Goal: Task Accomplishment & Management: Complete application form

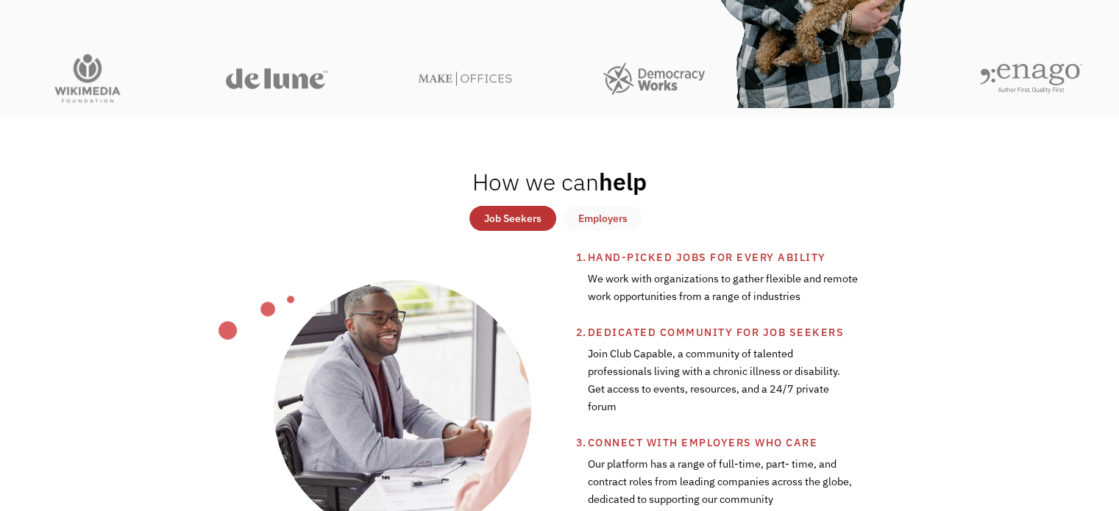
scroll to position [147, 0]
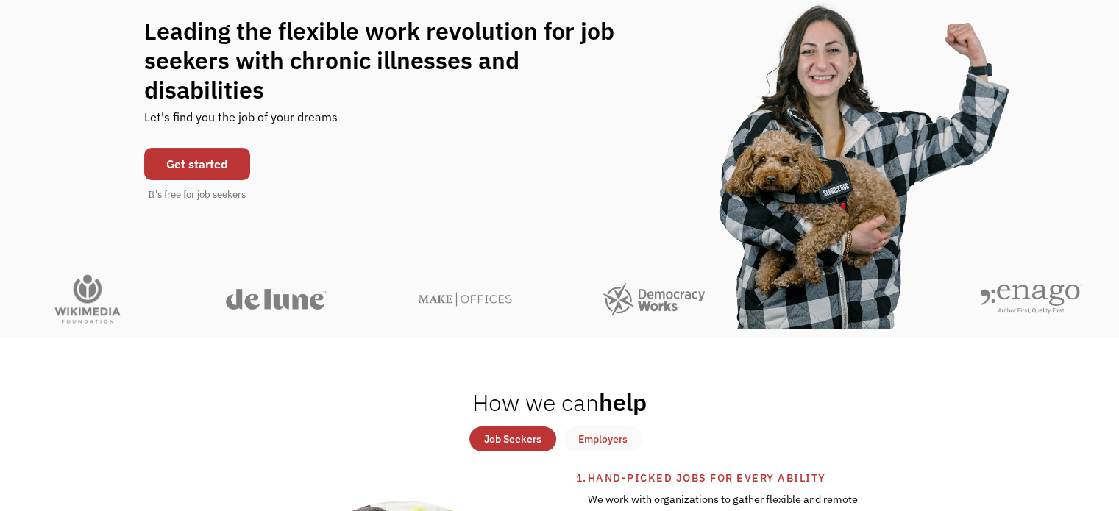
click at [206, 152] on link "Get started" at bounding box center [197, 164] width 106 height 32
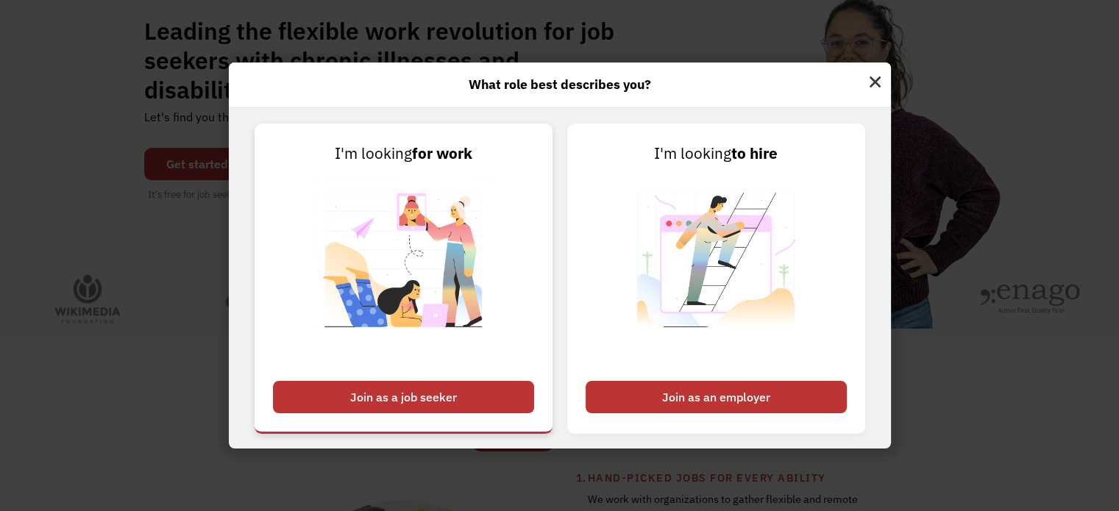
click at [435, 388] on div "Join as a job seeker" at bounding box center [403, 397] width 261 height 32
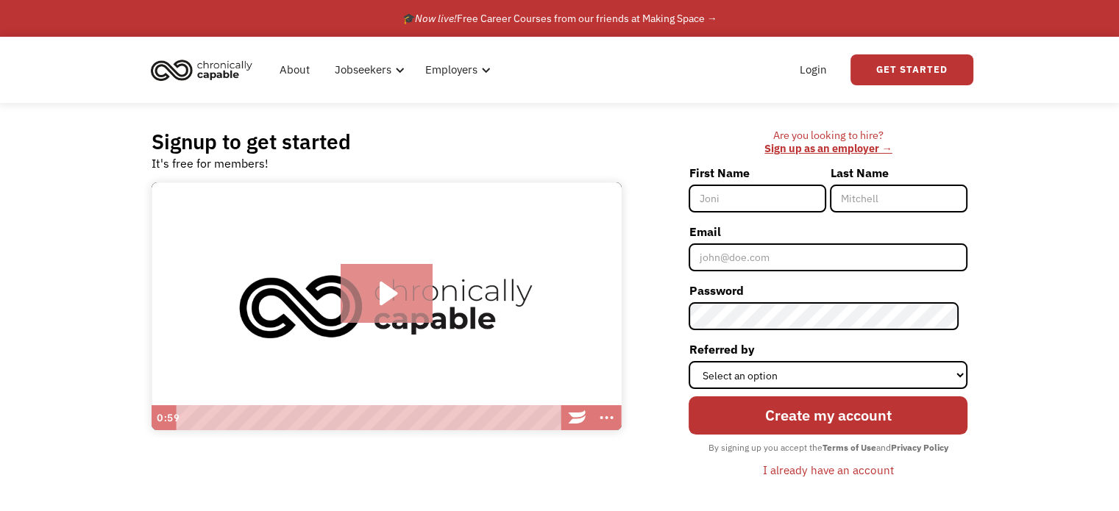
click at [365, 299] on icon "Play Video: Introducing Chronically Capable" at bounding box center [387, 293] width 92 height 59
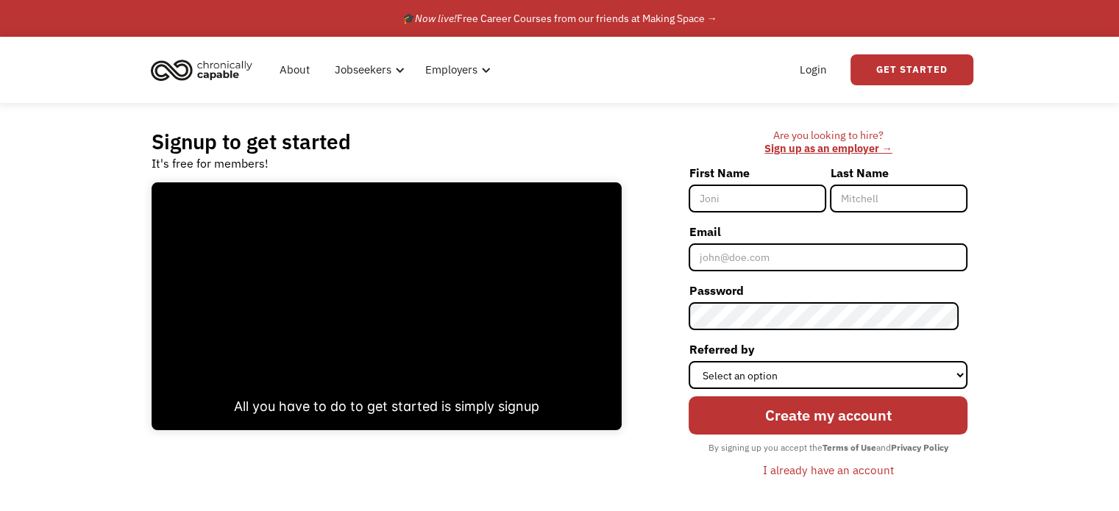
click at [739, 202] on input "First Name" at bounding box center [757, 199] width 138 height 28
type input "Rachael"
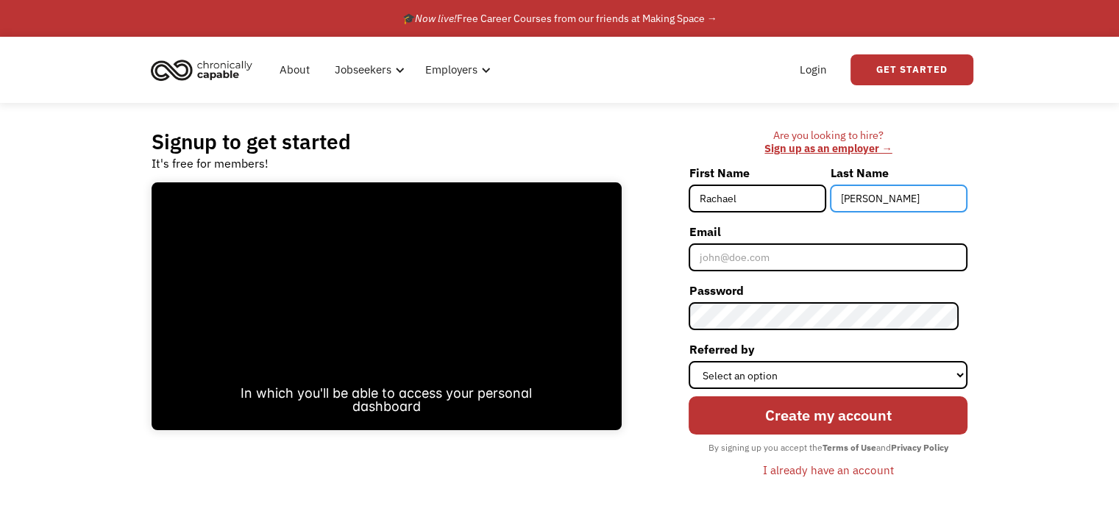
type input "Peters"
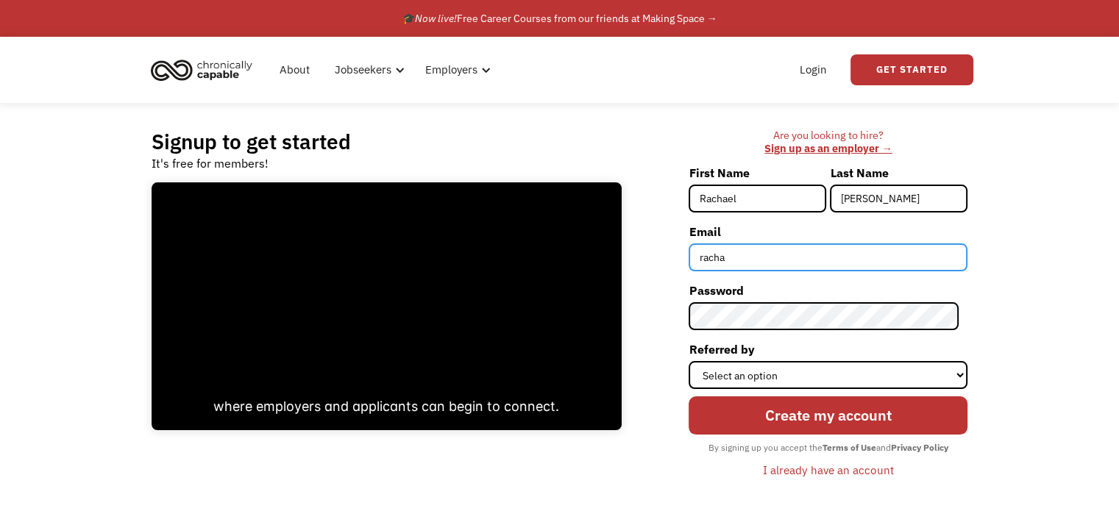
type input "rachaelpeters101522@gmail.com"
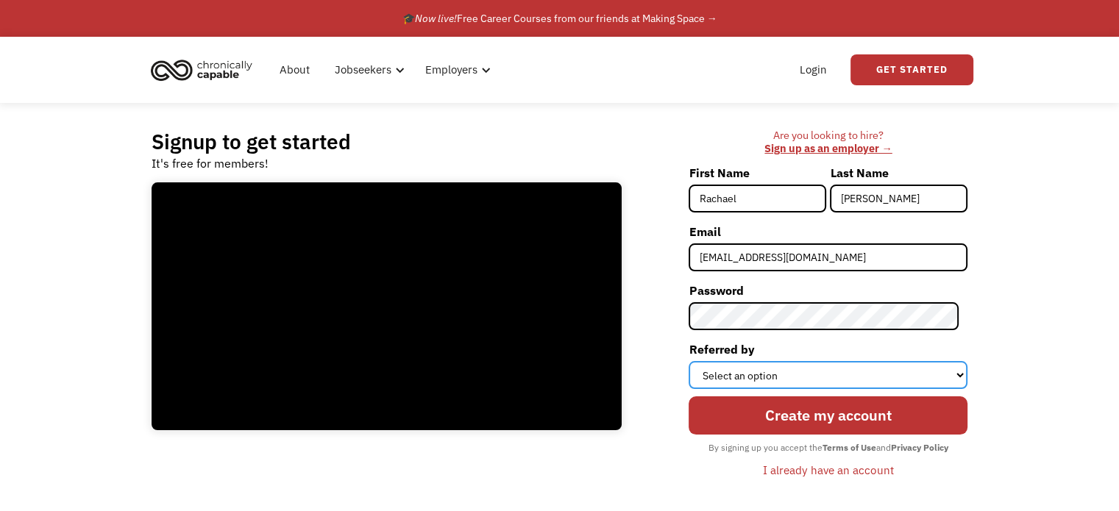
click at [797, 376] on select "Select an option Instagram Facebook Twitter Search Engine News Article Word of …" at bounding box center [827, 375] width 279 height 28
select select "Search Engine"
click at [697, 361] on select "Select an option Instagram Facebook Twitter Search Engine News Article Word of …" at bounding box center [827, 375] width 279 height 28
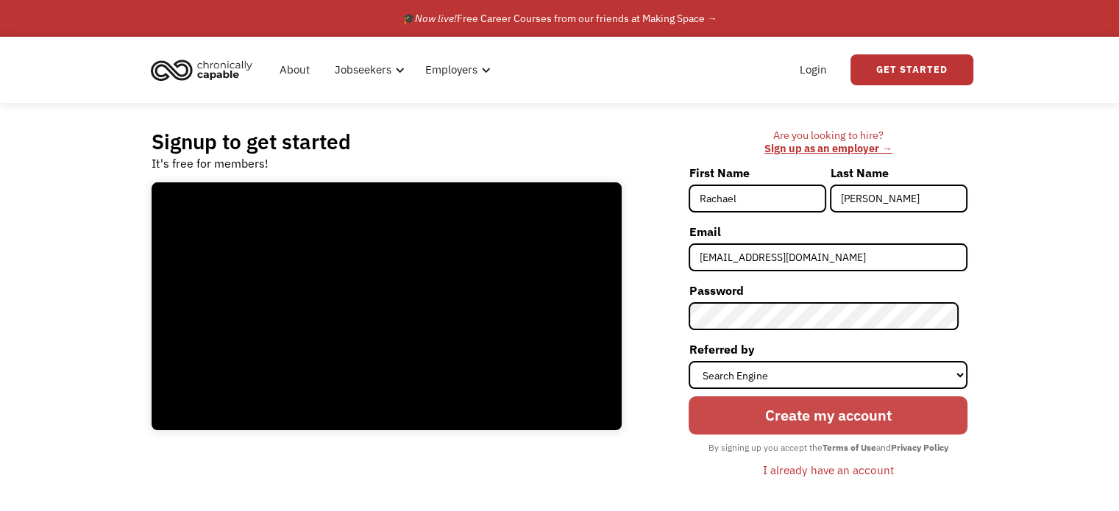
click at [856, 415] on input "Create my account" at bounding box center [827, 415] width 279 height 38
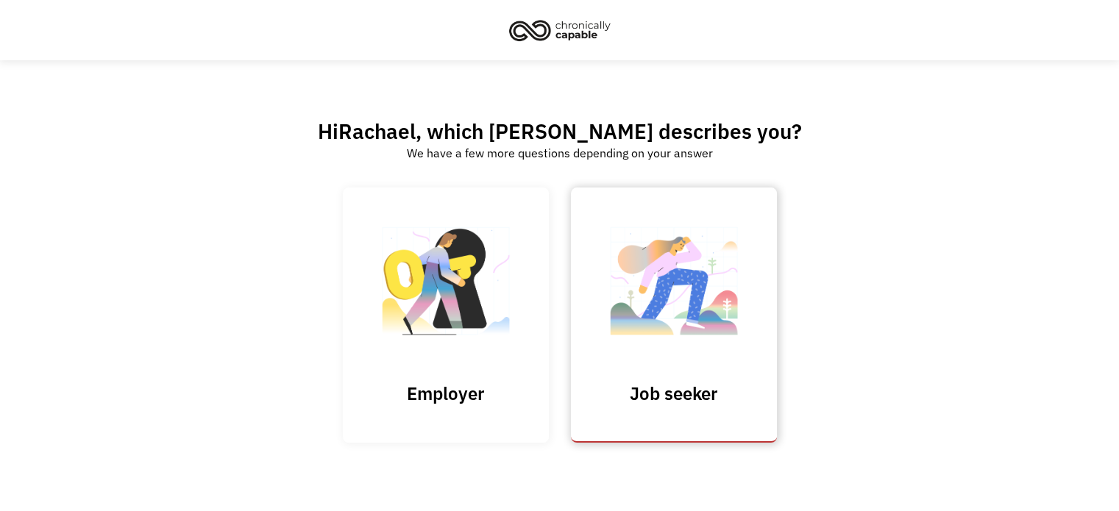
click at [621, 314] on img at bounding box center [673, 288] width 147 height 143
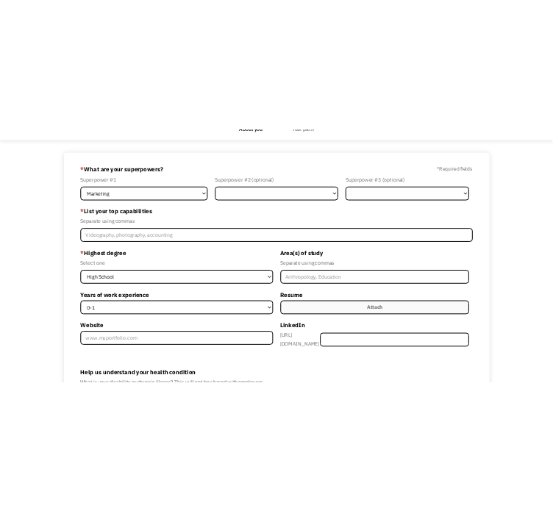
scroll to position [74, 0]
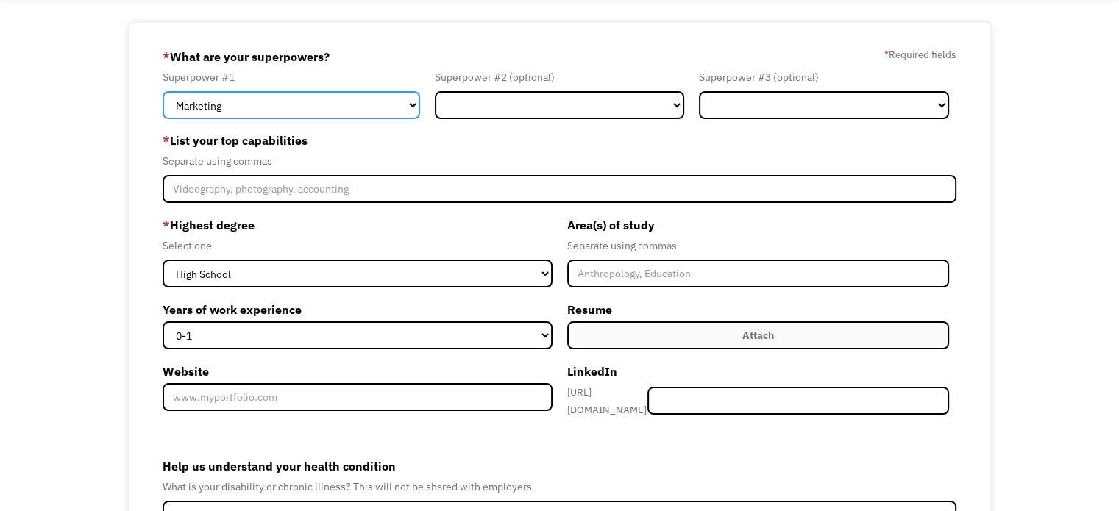
click at [373, 100] on select "Marketing Human Resources Finance Technology Operations Sales Industrial & Manu…" at bounding box center [291, 105] width 257 height 28
select select "Other"
click at [163, 91] on select "Marketing Human Resources Finance Technology Operations Sales Industrial & Manu…" at bounding box center [291, 105] width 257 height 28
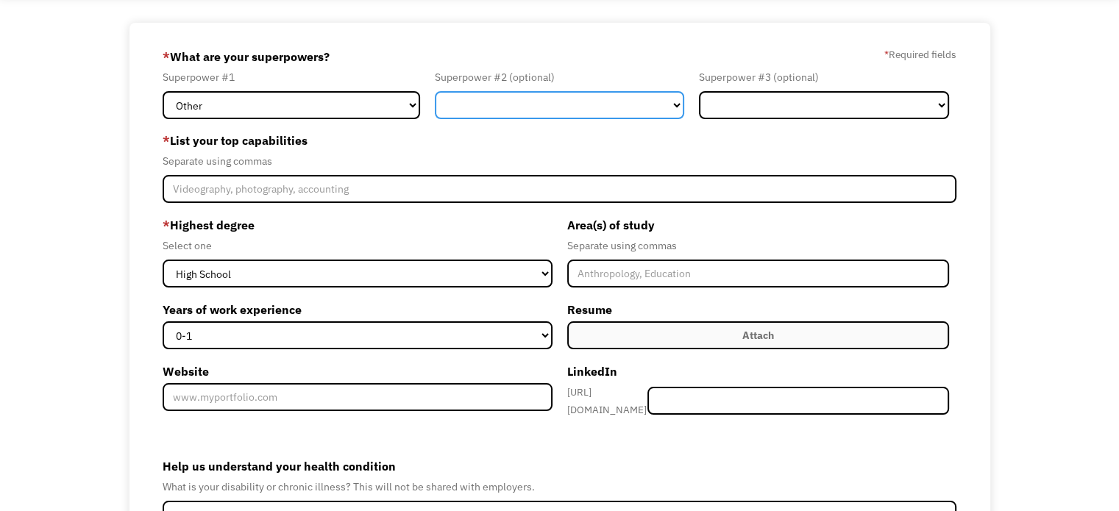
click at [512, 104] on select "Marketing Human Resources Finance Technology Operations Sales Industrial & Manu…" at bounding box center [560, 105] width 250 height 28
select select "Technology"
click at [435, 91] on select "Marketing Human Resources Finance Technology Operations Sales Industrial & Manu…" at bounding box center [560, 105] width 250 height 28
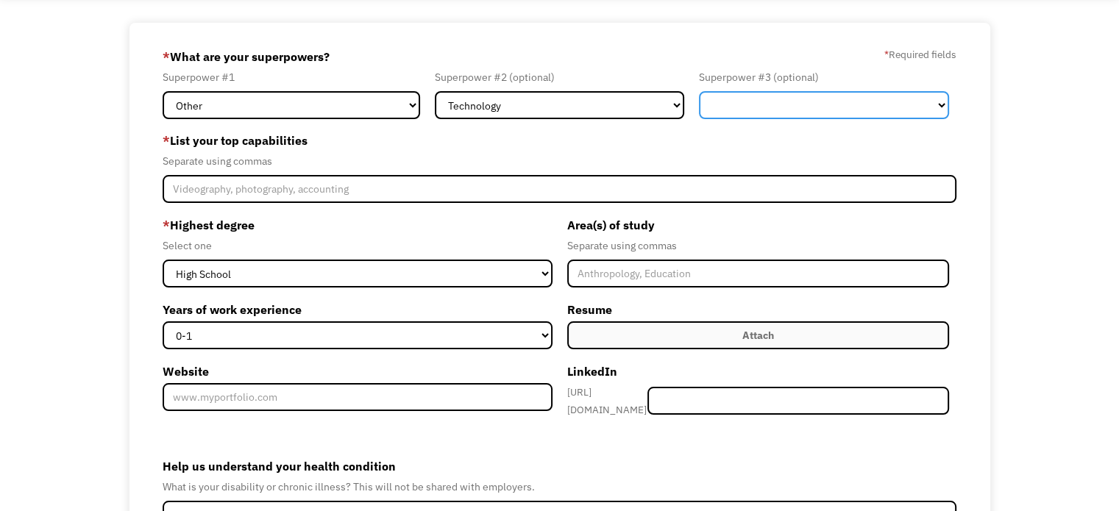
click at [872, 99] on select "Marketing Human Resources Finance Technology Operations Sales Industrial & Manu…" at bounding box center [824, 105] width 250 height 28
select select "Communications & Public Relations"
click at [699, 91] on select "Marketing Human Resources Finance Technology Operations Sales Industrial & Manu…" at bounding box center [824, 105] width 250 height 28
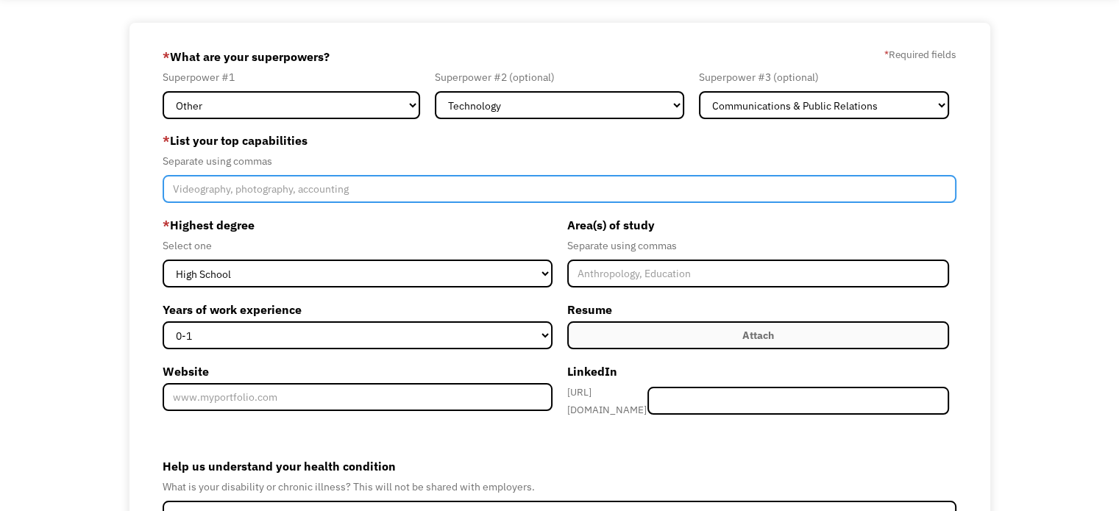
click at [485, 189] on input "Member-Create-Step1" at bounding box center [560, 189] width 794 height 28
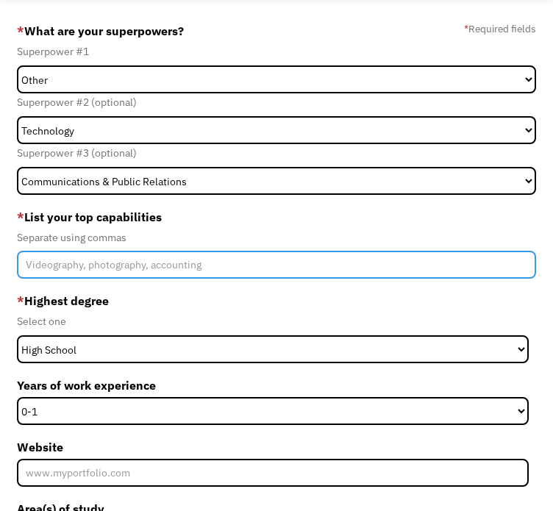
click at [177, 251] on input "Member-Create-Step1" at bounding box center [277, 265] width 520 height 28
type input "Organization, Time mangament, data collection, loyalty"
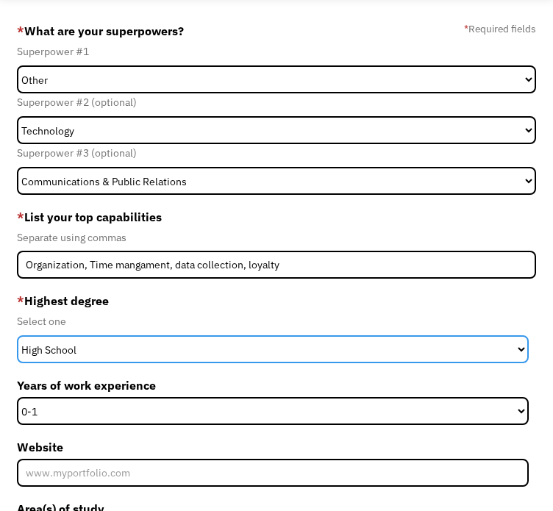
click at [211, 335] on select "High School Associates Bachelors Master's PhD" at bounding box center [273, 349] width 513 height 28
select select "associates"
click at [17, 335] on select "High School Associates Bachelors Master's PhD" at bounding box center [273, 349] width 513 height 28
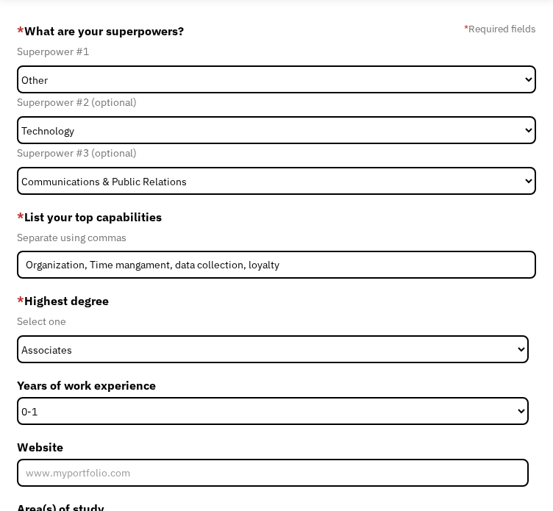
type input "E"
type input "Special Education"
click at [210, 324] on div "* Highest degree Select one High School Associates Bachelors Master's PhD Years…" at bounding box center [277, 393] width 520 height 208
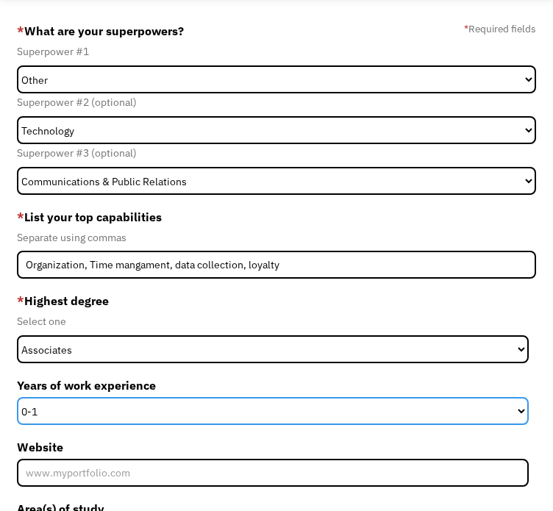
click at [211, 397] on select "0-1 2-4 5-10 11-15 15+" at bounding box center [273, 411] width 513 height 28
select select "5-10"
click at [17, 397] on select "0-1 2-4 5-10 11-15 15+" at bounding box center [273, 411] width 513 height 28
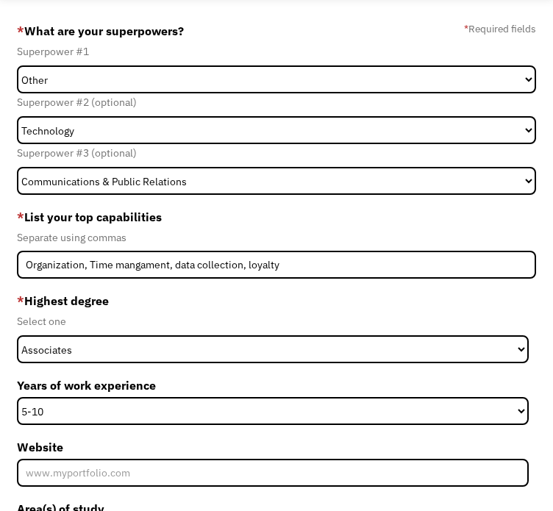
type input "Continue"
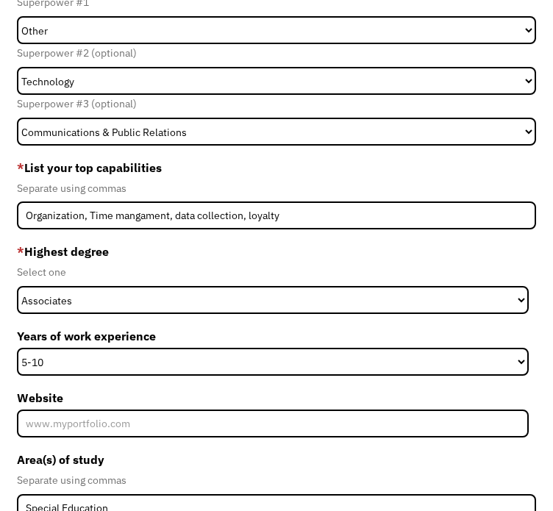
scroll to position [147, 0]
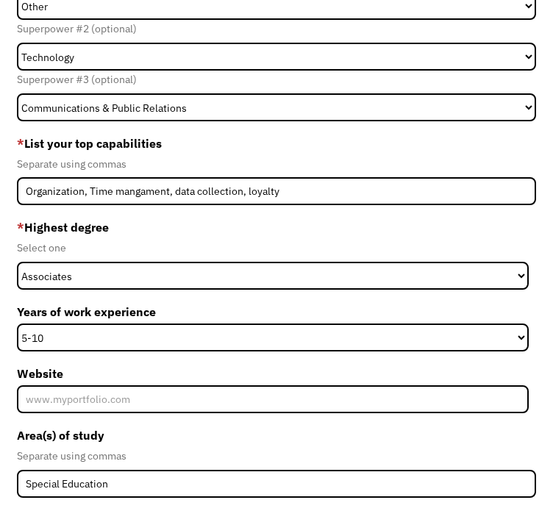
paste input "www.linkedin.com/in/rachael-peters-950529365"
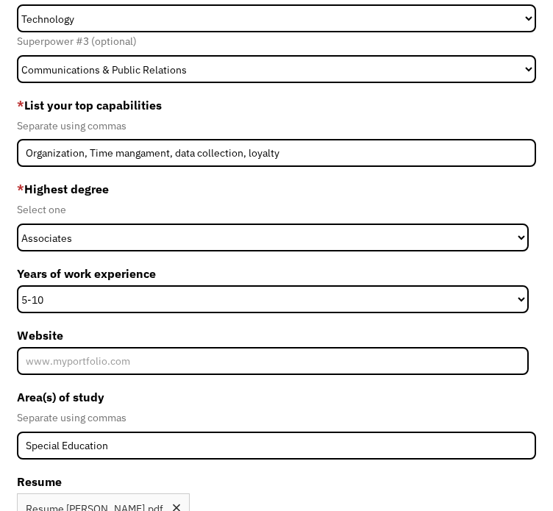
scroll to position [204, 0]
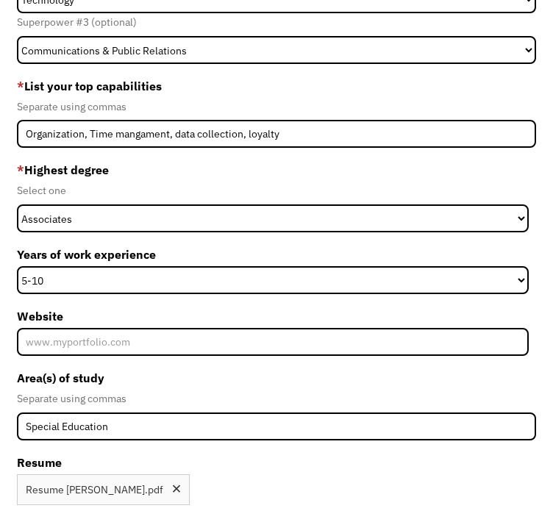
type input "rachael-peters-950529365"
type input "deafness, anxiety, depression, IBS, Severe ezcema, chronic ulcers"
type input "Please wait..."
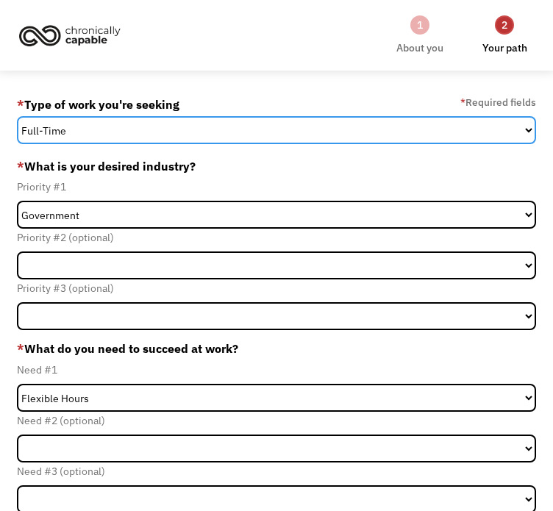
click at [363, 129] on select "Full-Time Part-Time Both Full-Time and Part-Time" at bounding box center [277, 130] width 520 height 28
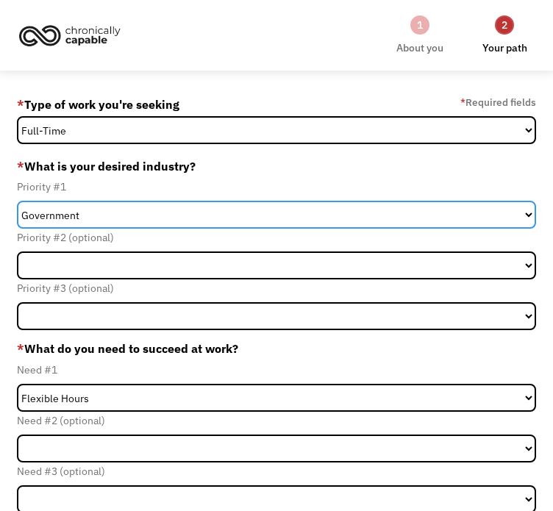
click at [143, 214] on select "Government Finance & Insurance Health & Social Care Tech & Engineering Creative…" at bounding box center [277, 215] width 520 height 28
select select "Education"
click at [17, 201] on select "Government Finance & Insurance Health & Social Care Tech & Engineering Creative…" at bounding box center [277, 215] width 520 height 28
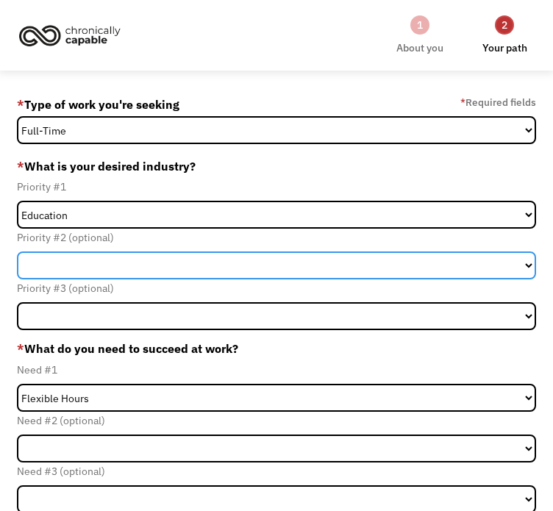
click at [285, 252] on select "Government Finance & Insurance Health & Social Care Tech & Engineering Creative…" at bounding box center [277, 266] width 520 height 28
select select "Tech & Engineering"
click at [197, 252] on select "Government Finance & Insurance Health & Social Care Tech & Engineering Creative…" at bounding box center [277, 266] width 520 height 28
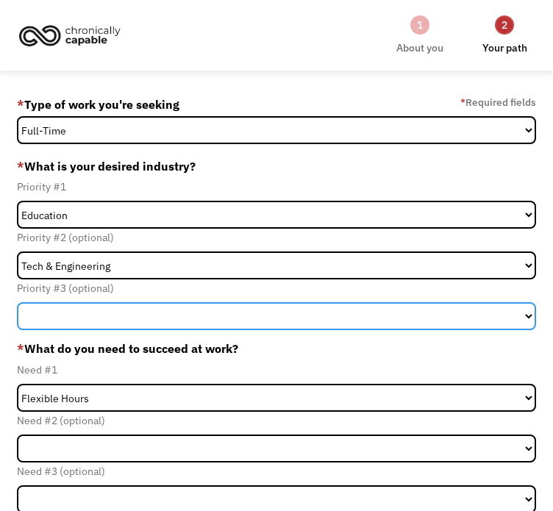
click at [450, 302] on select "Government Finance & Insurance Health & Social Care Tech & Engineering Creative…" at bounding box center [277, 316] width 520 height 28
select select "Administrative"
click at [370, 302] on select "Government Finance & Insurance Health & Social Care Tech & Engineering Creative…" at bounding box center [277, 316] width 520 height 28
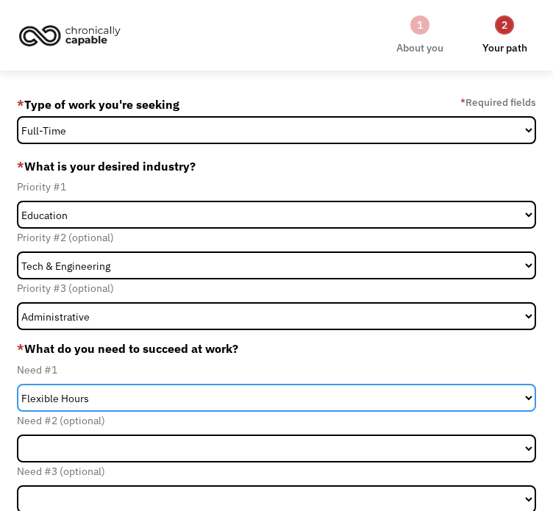
click at [127, 384] on select "Flexible Hours Remote Work Service Animal On-site Accommodations Visual Support…" at bounding box center [277, 398] width 520 height 28
select select "Remote Work"
click at [17, 384] on select "Flexible Hours Remote Work Service Animal On-site Accommodations Visual Support…" at bounding box center [277, 398] width 520 height 28
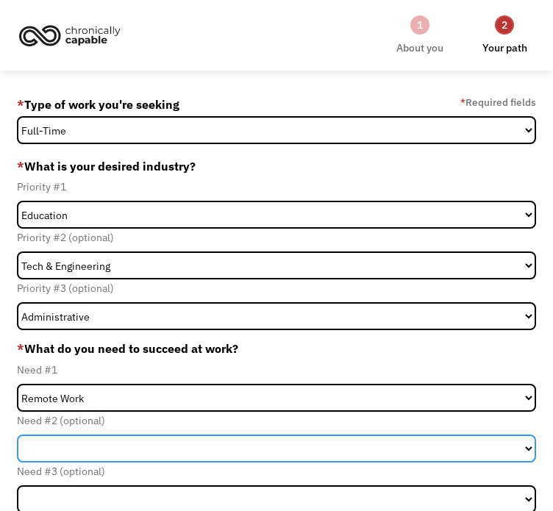
click at [279, 435] on select "Flexible Hours Remote Work Service Animal On-site Accommodations Visual Support…" at bounding box center [277, 449] width 520 height 28
select select "Flexible Hours"
click at [197, 435] on select "Flexible Hours Remote Work Service Animal On-site Accommodations Visual Support…" at bounding box center [277, 449] width 520 height 28
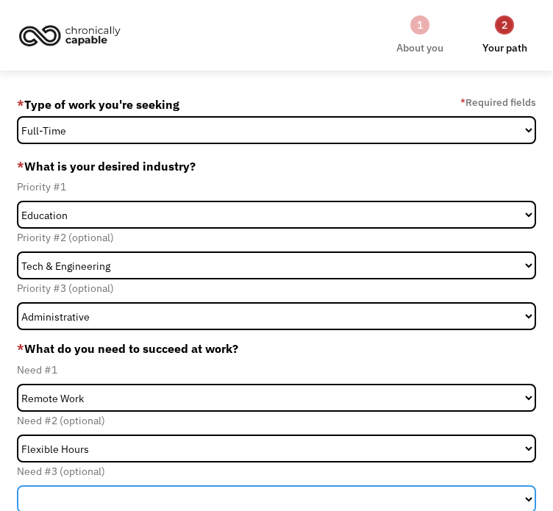
click select "Flexible Hours Remote Work Service Animal On-site Accommodations Visual Support…"
select select "Hearing Support"
click select "Flexible Hours Remote Work Service Animal On-site Accommodations Visual Support…"
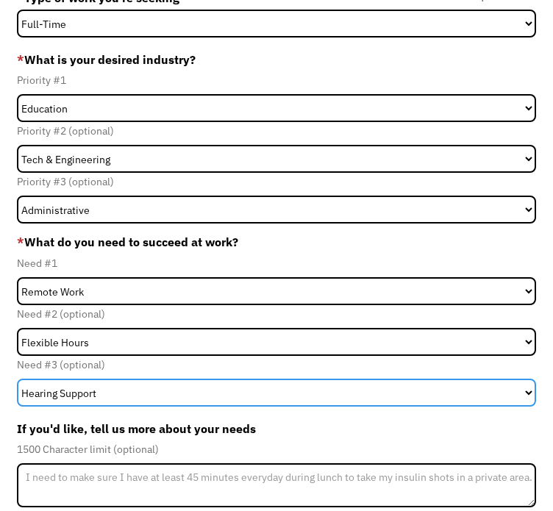
scroll to position [118, 0]
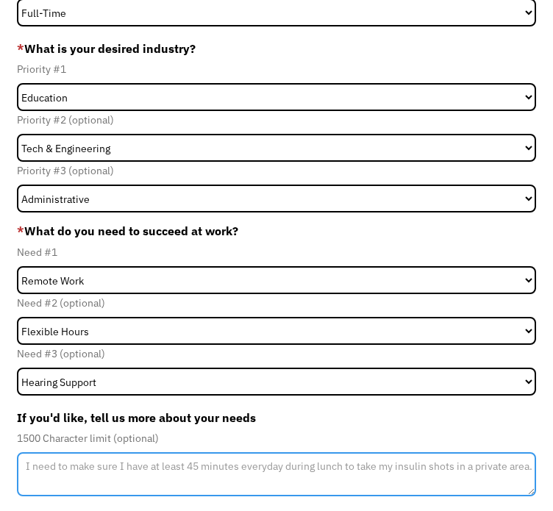
click textarea "Member-Update-Form-Step2"
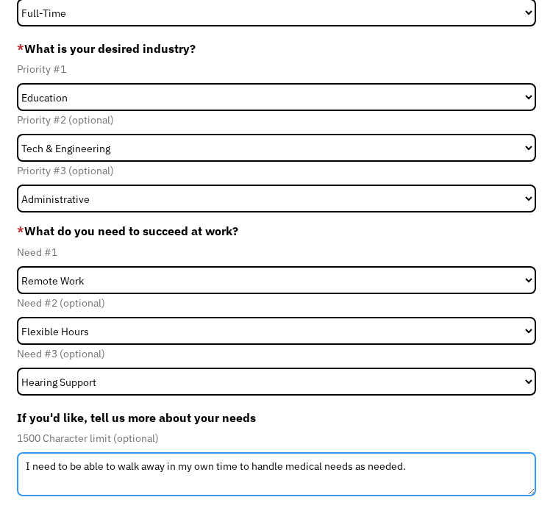
type textarea "I need to be able to walk away in my own time to handle medical needs as needed."
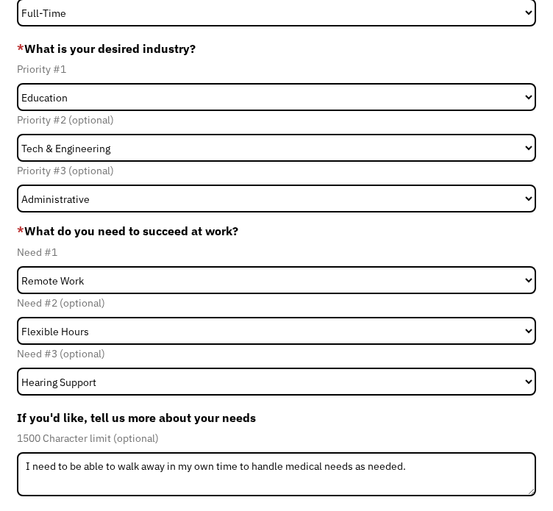
type textarea "I want to be a online elementary teacher."
click input "Submit"
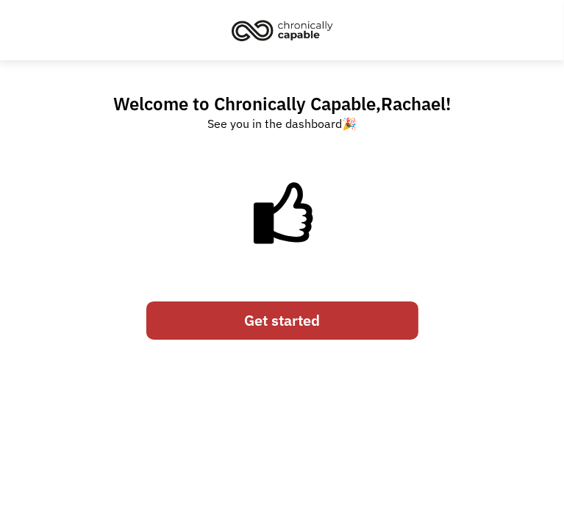
click at [346, 332] on link "Get started" at bounding box center [282, 321] width 272 height 38
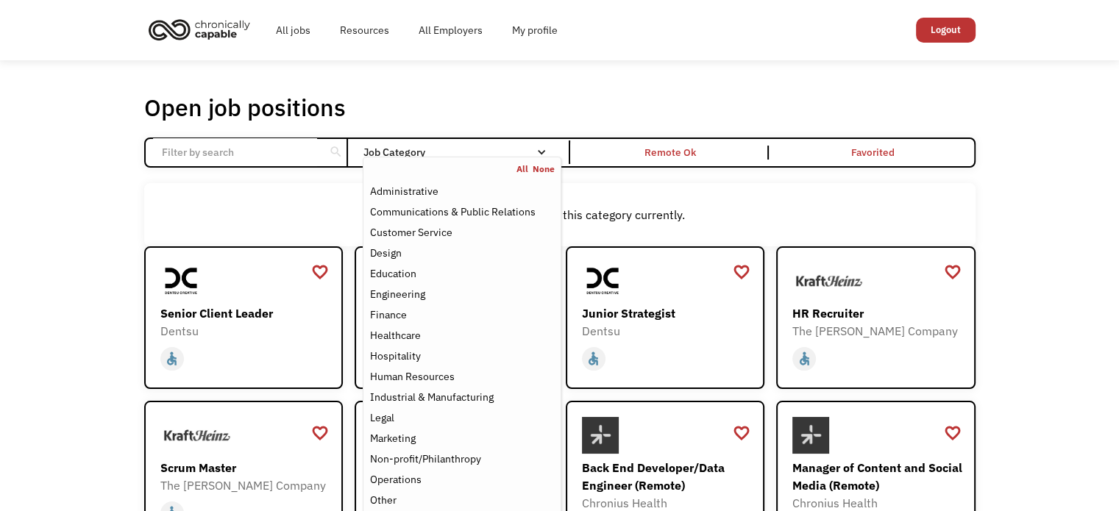
click at [518, 143] on div "Job Category" at bounding box center [462, 152] width 198 height 24
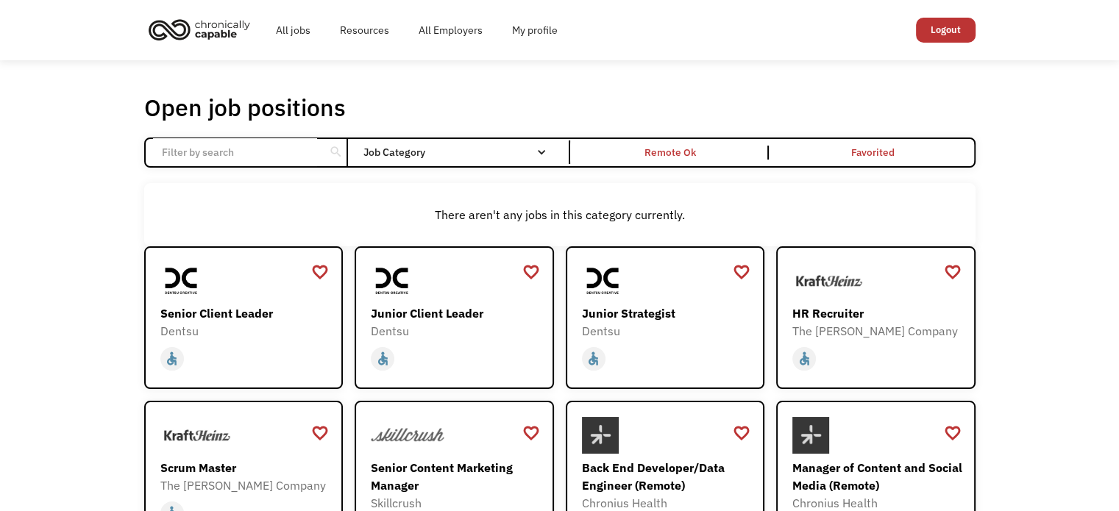
click at [516, 143] on div "Job Category" at bounding box center [462, 152] width 198 height 24
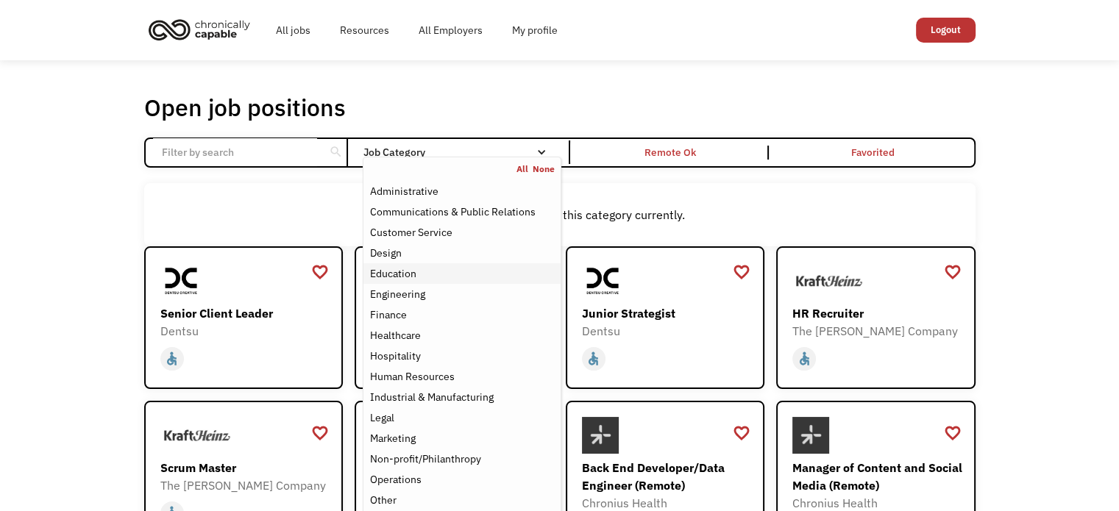
click at [450, 266] on div "Education" at bounding box center [461, 274] width 185 height 18
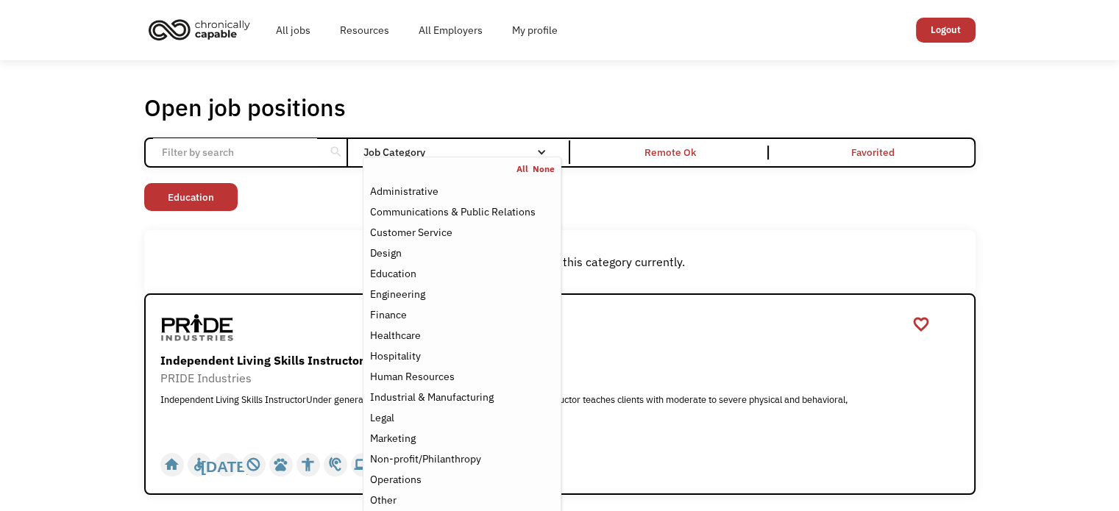
click at [913, 213] on div "Non-profit/Philanthropy Other Transportation Technology Science Sales Operation…" at bounding box center [559, 199] width 831 height 32
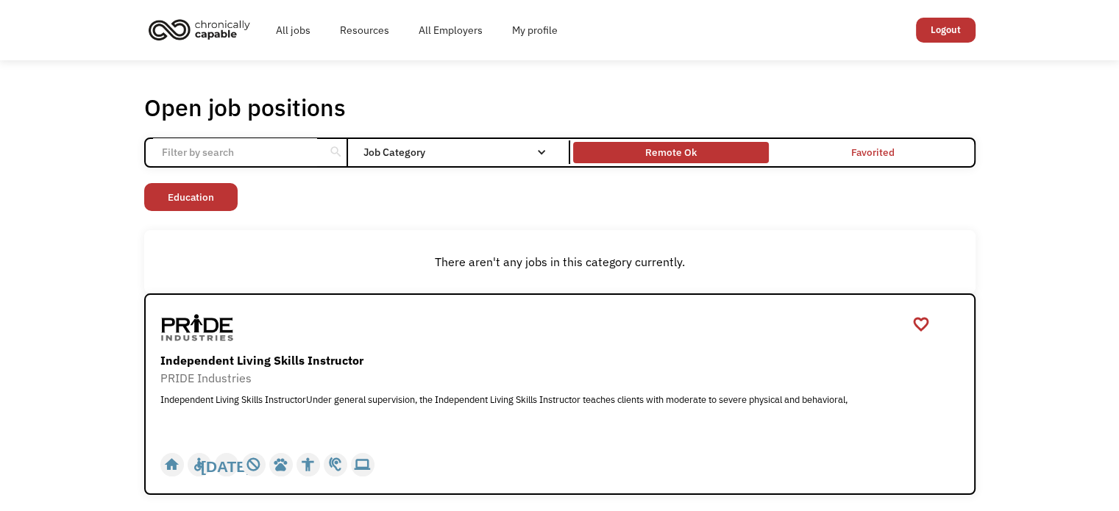
click at [671, 152] on div "Remote Ok" at bounding box center [670, 152] width 51 height 18
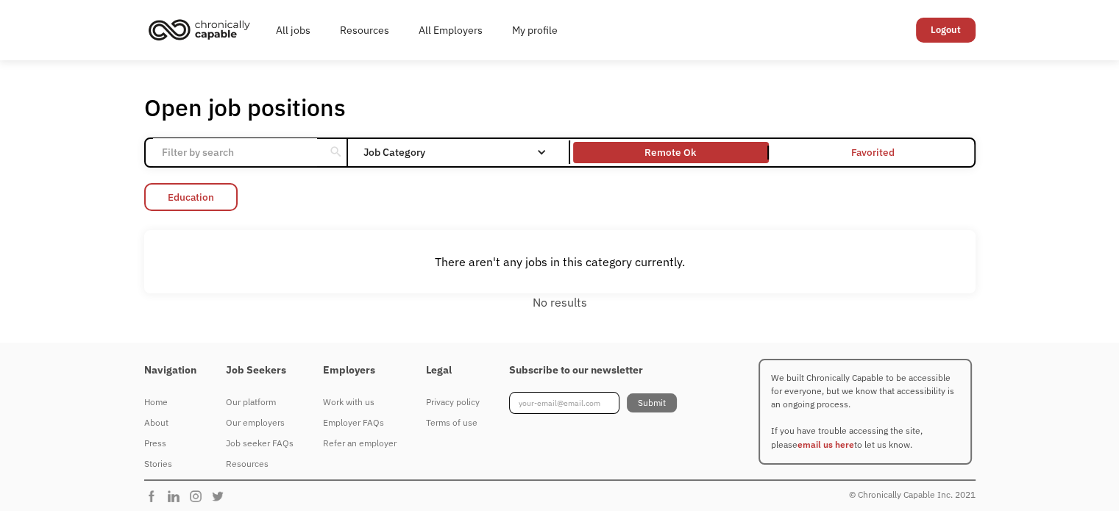
click at [215, 190] on link "Education" at bounding box center [190, 197] width 93 height 28
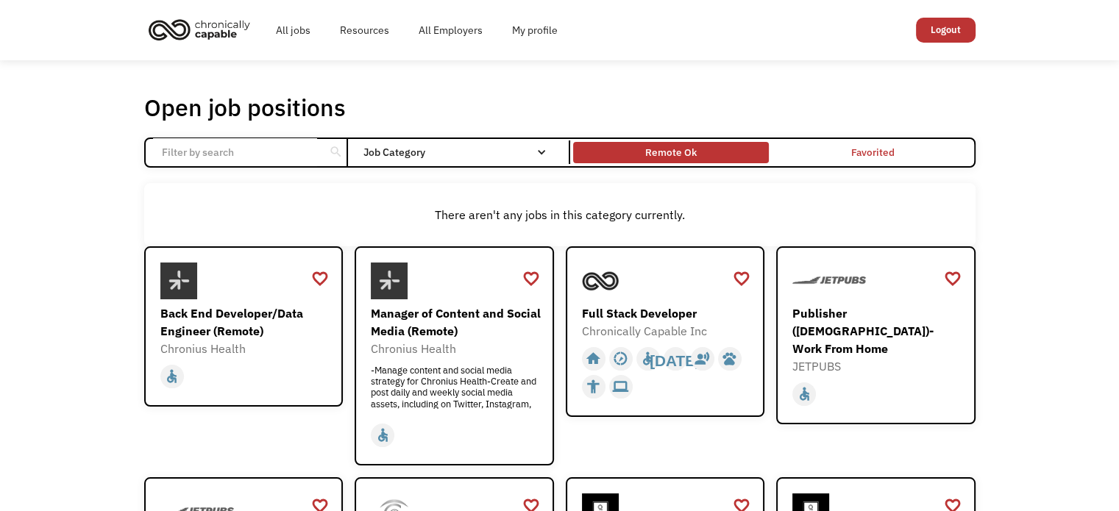
click at [609, 155] on div "Remote Ok" at bounding box center [671, 153] width 196 height 15
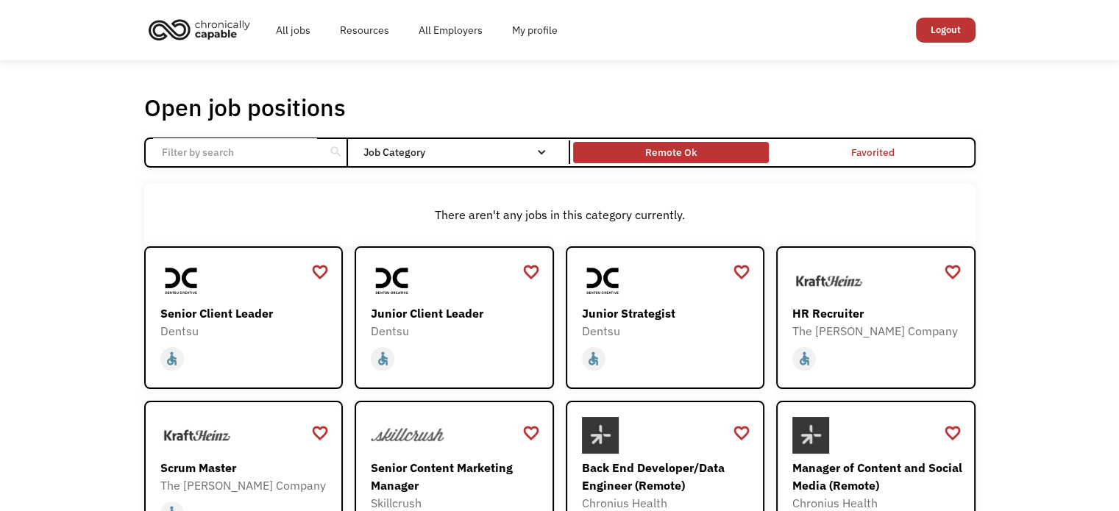
click at [696, 152] on div "Remote Ok" at bounding box center [671, 153] width 196 height 15
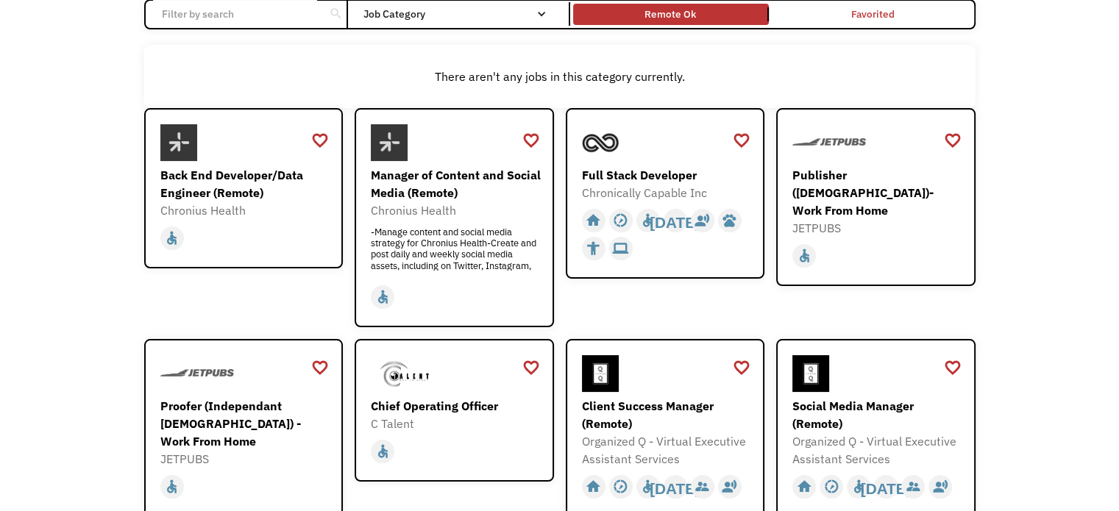
scroll to position [147, 0]
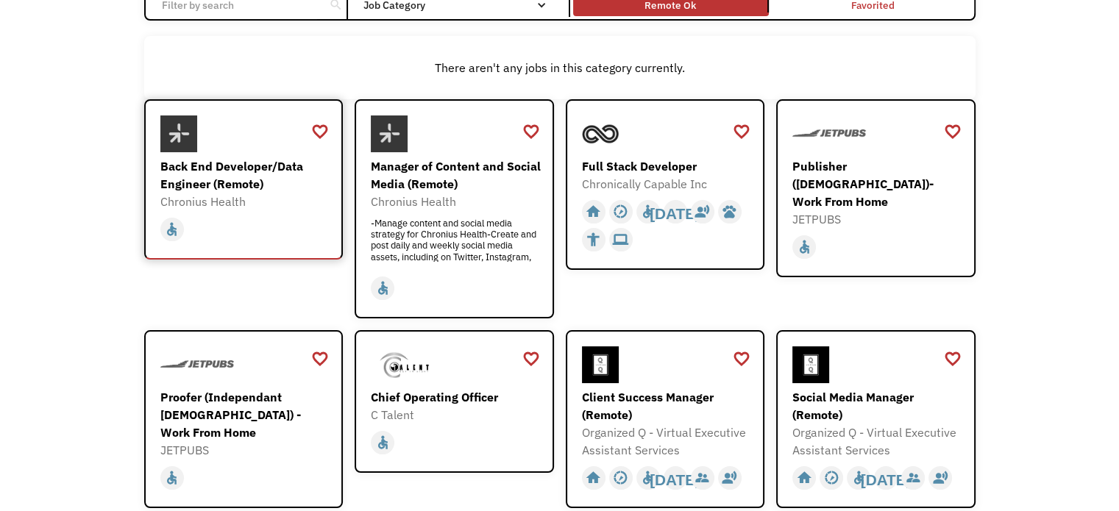
click at [213, 179] on div "Back End Developer/Data Engineer (Remote)" at bounding box center [245, 174] width 171 height 35
click at [442, 225] on div "-Manage content and social media strategy for Chronius Health-Create and post d…" at bounding box center [456, 240] width 171 height 44
click at [655, 160] on div "Full Stack Developer" at bounding box center [667, 166] width 171 height 18
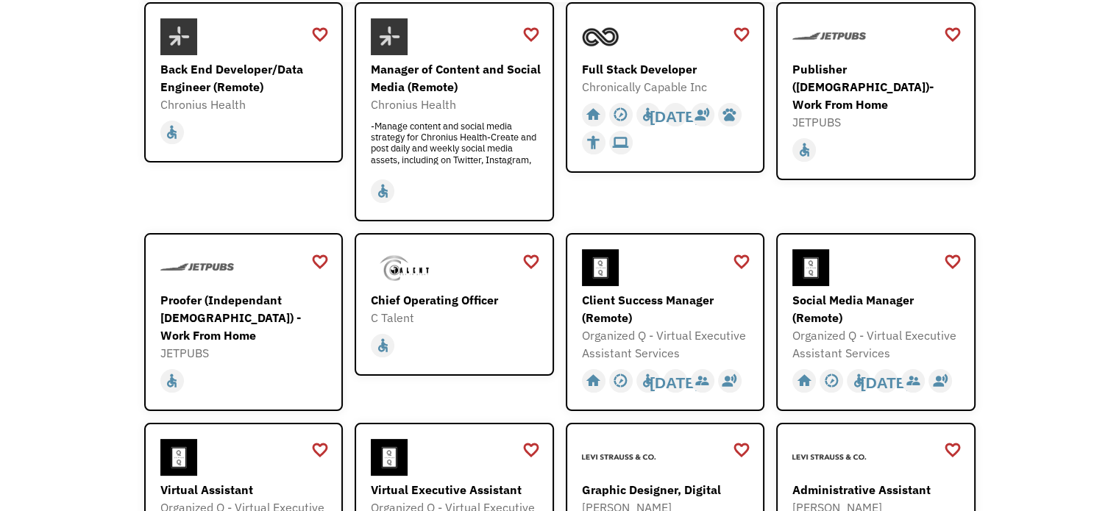
scroll to position [221, 0]
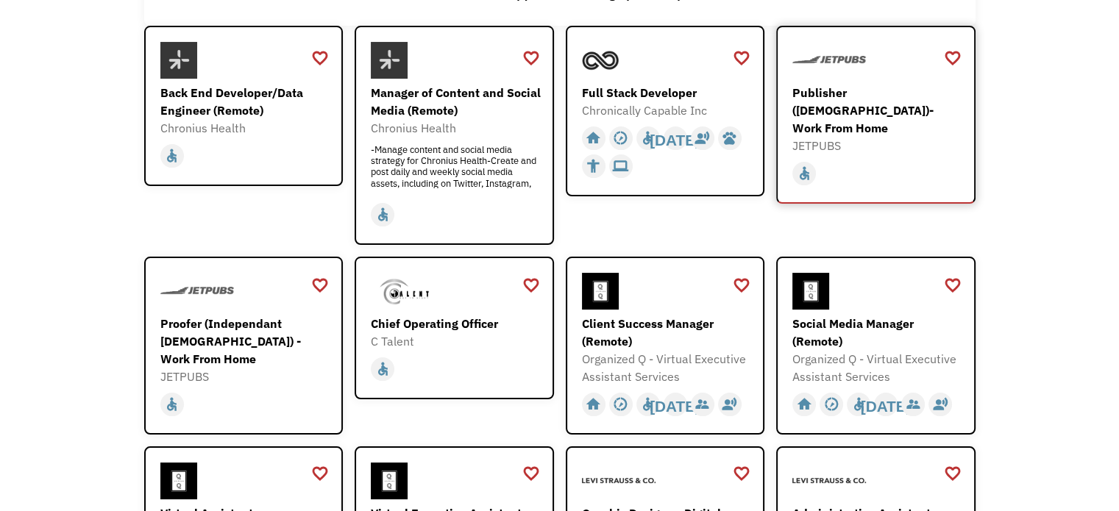
click at [903, 137] on div "JETPUBS" at bounding box center [877, 146] width 171 height 18
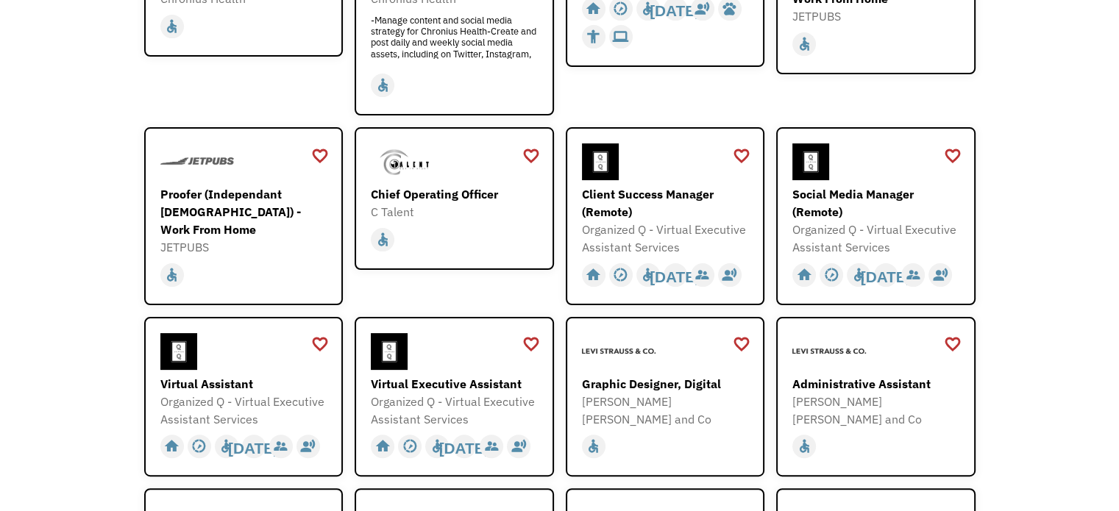
scroll to position [441, 0]
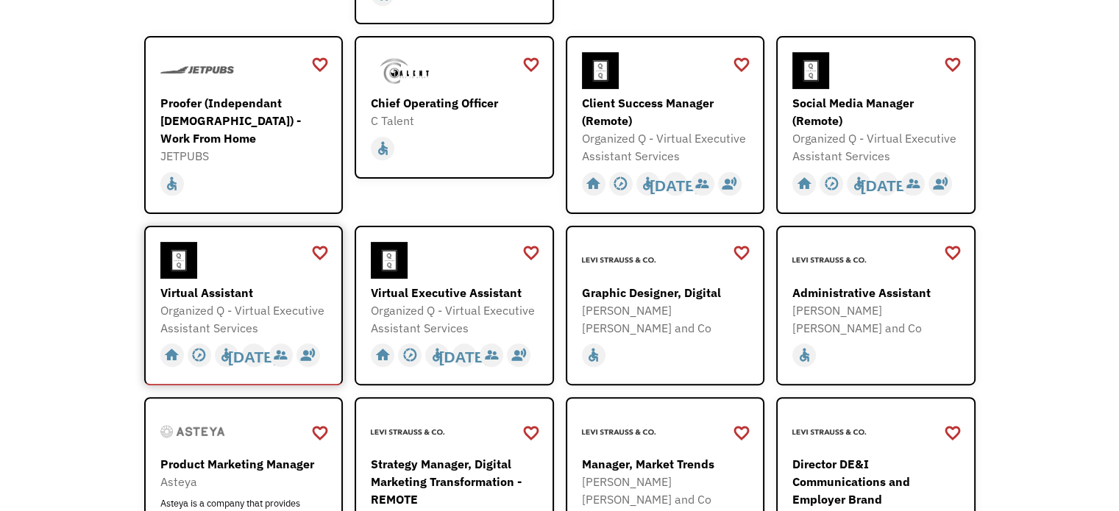
click at [235, 284] on div "Virtual Assistant" at bounding box center [245, 293] width 171 height 18
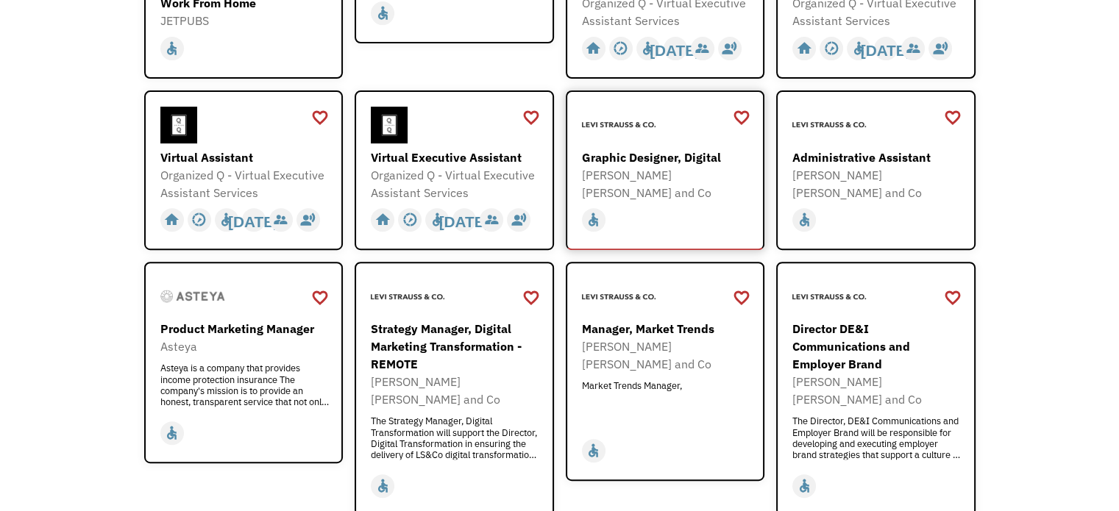
scroll to position [588, 0]
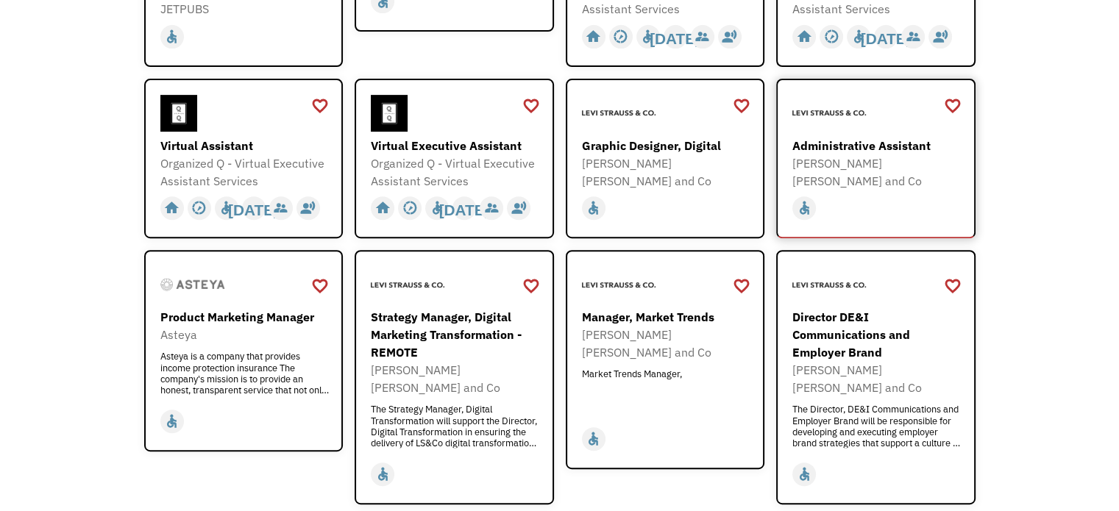
click at [906, 138] on div "Administrative Assistant" at bounding box center [877, 146] width 171 height 18
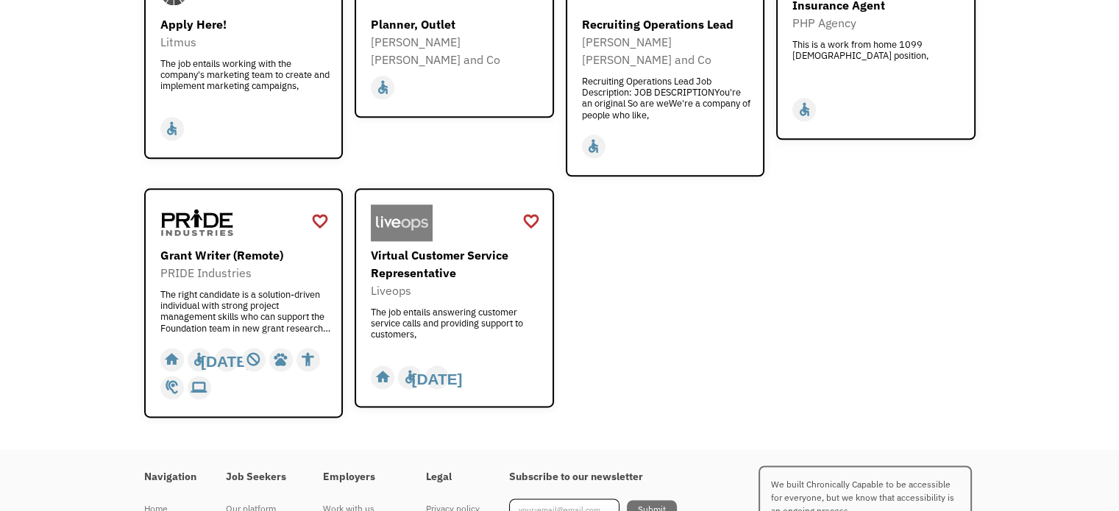
scroll to position [1839, 0]
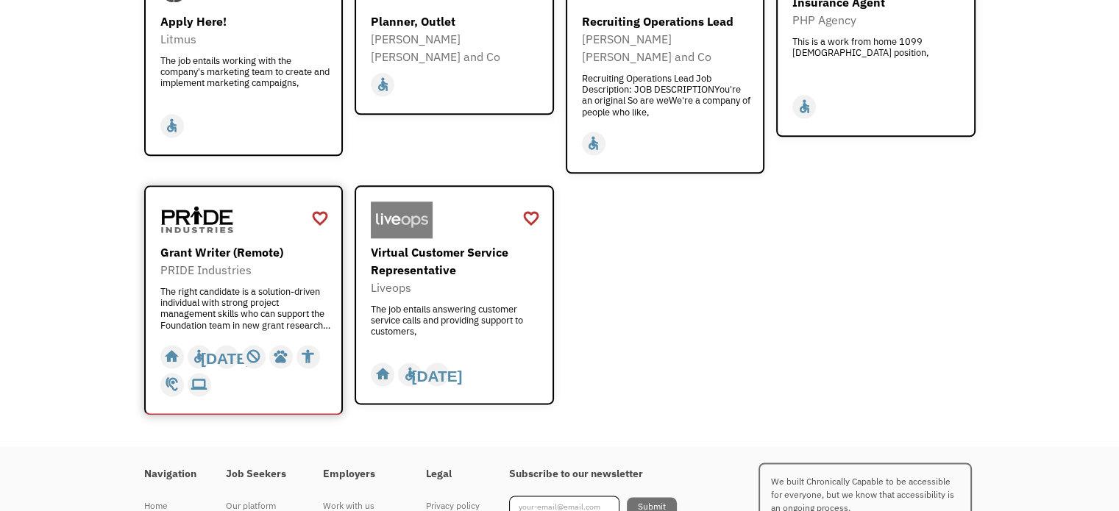
click at [221, 243] on div "Grant Writer (Remote)" at bounding box center [245, 252] width 171 height 18
click at [473, 279] on div "Liveops" at bounding box center [456, 288] width 171 height 18
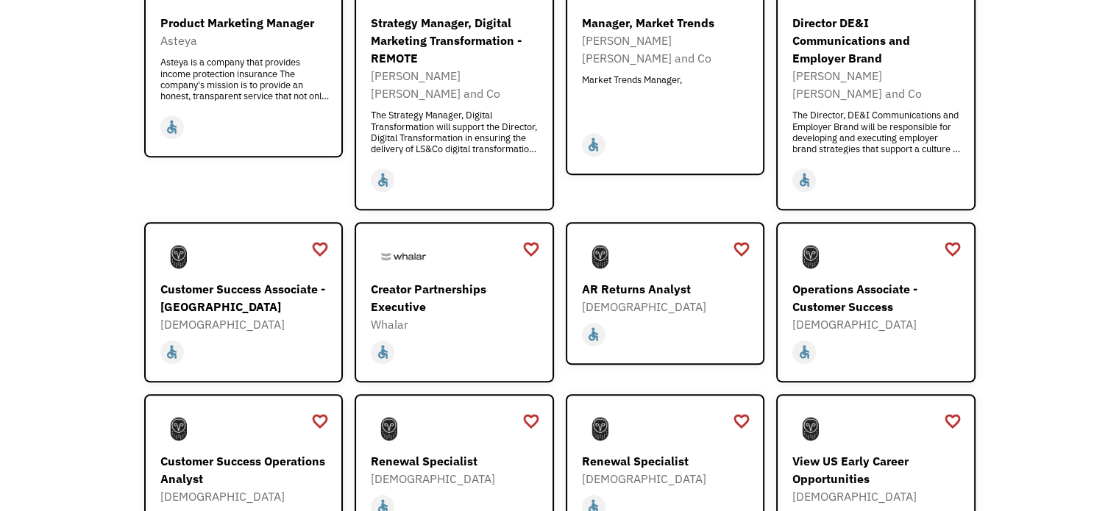
scroll to position [1103, 0]
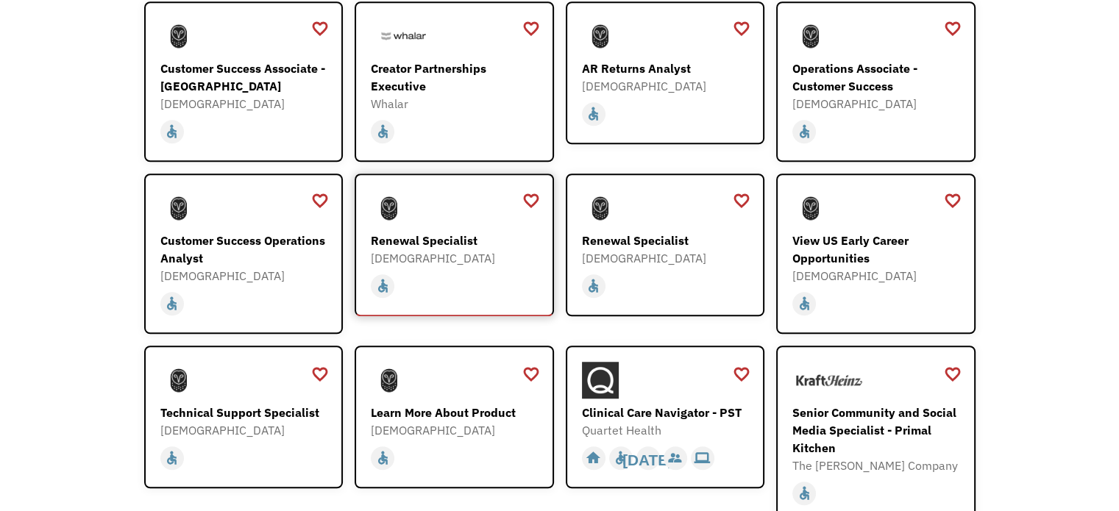
click at [444, 232] on div "Renewal Specialist" at bounding box center [456, 241] width 171 height 18
click at [289, 232] on div "Customer Success Operations Analyst" at bounding box center [245, 249] width 171 height 35
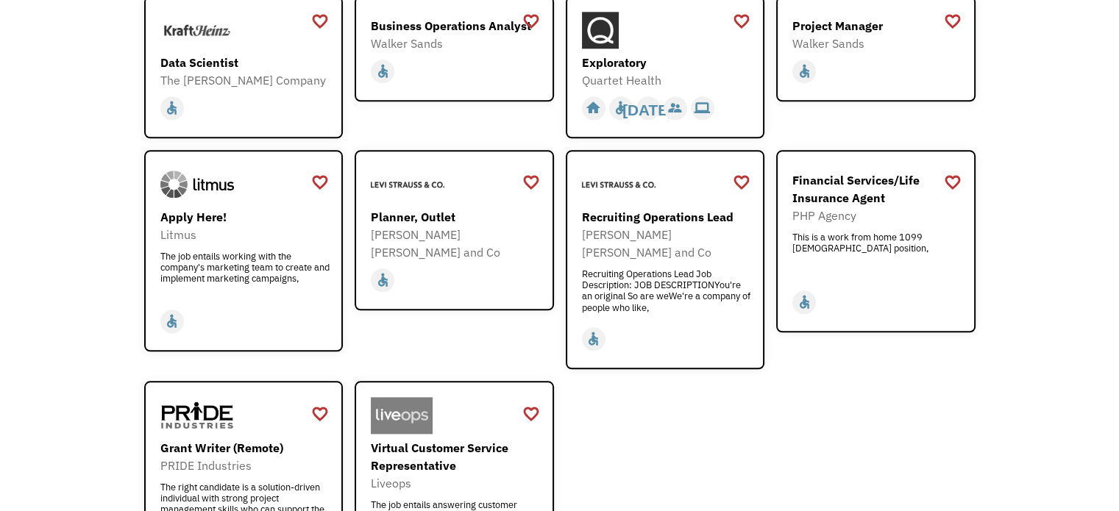
scroll to position [1618, 0]
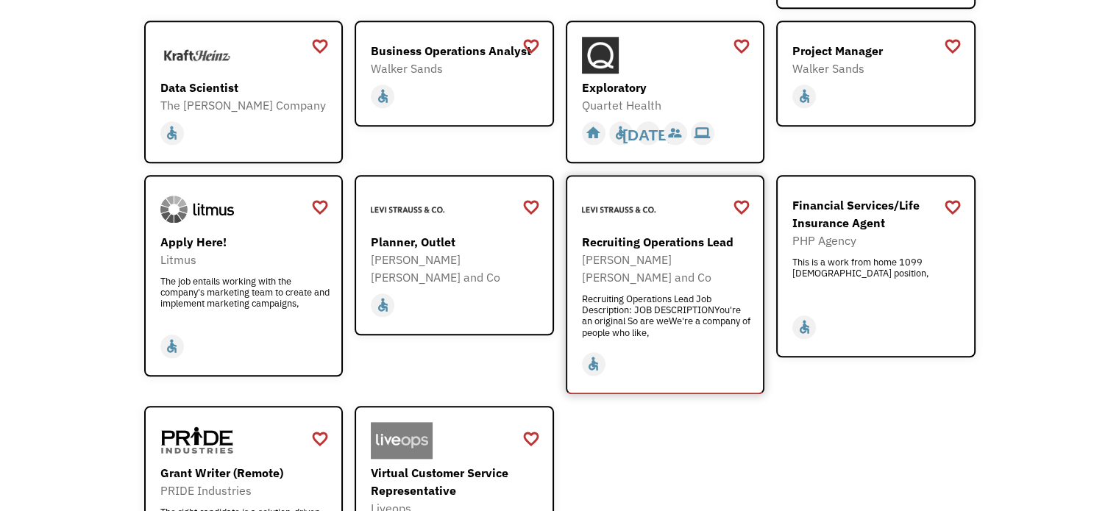
click at [659, 233] on div "Recruiting Operations Lead" at bounding box center [667, 242] width 171 height 18
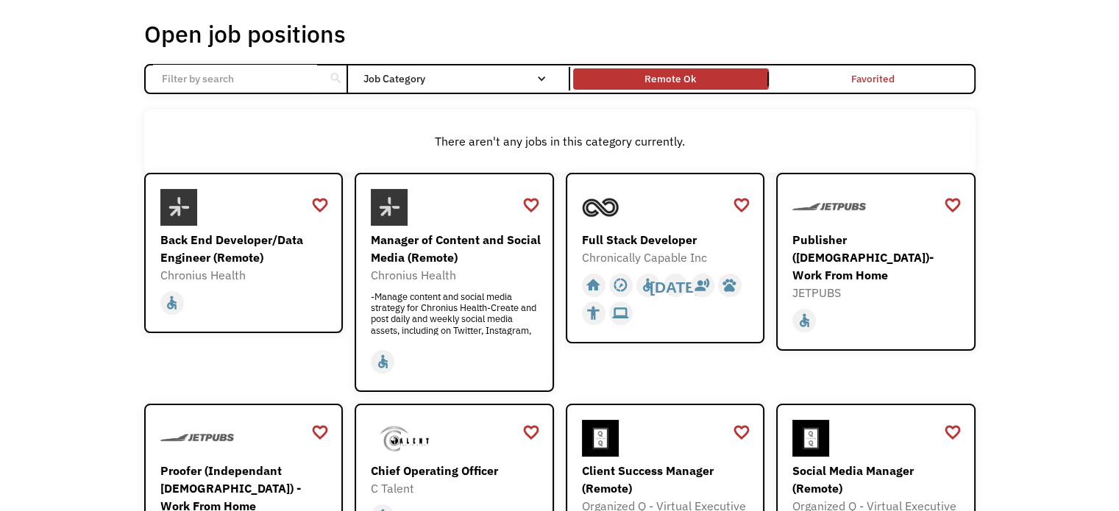
scroll to position [0, 0]
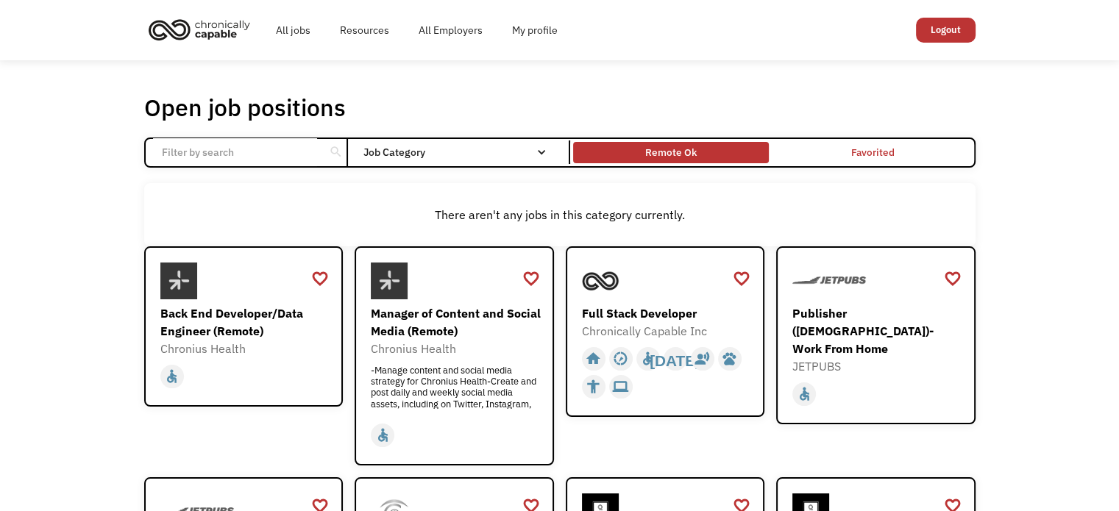
click at [722, 149] on div "Remote Ok" at bounding box center [671, 153] width 196 height 15
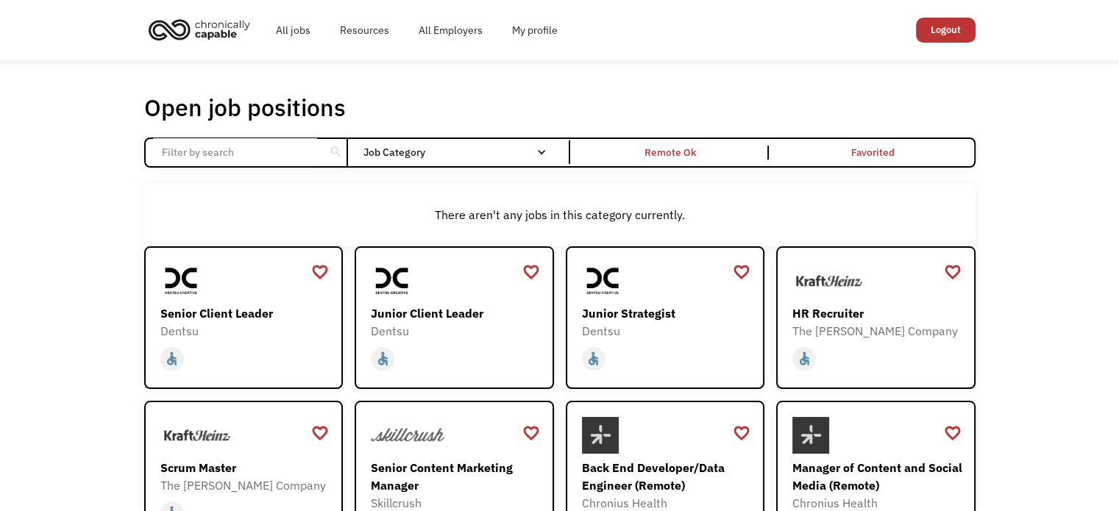
click at [985, 267] on div "Open job positions You have X liked items Search search Filter by category Admi…" at bounding box center [559, 478] width 861 height 785
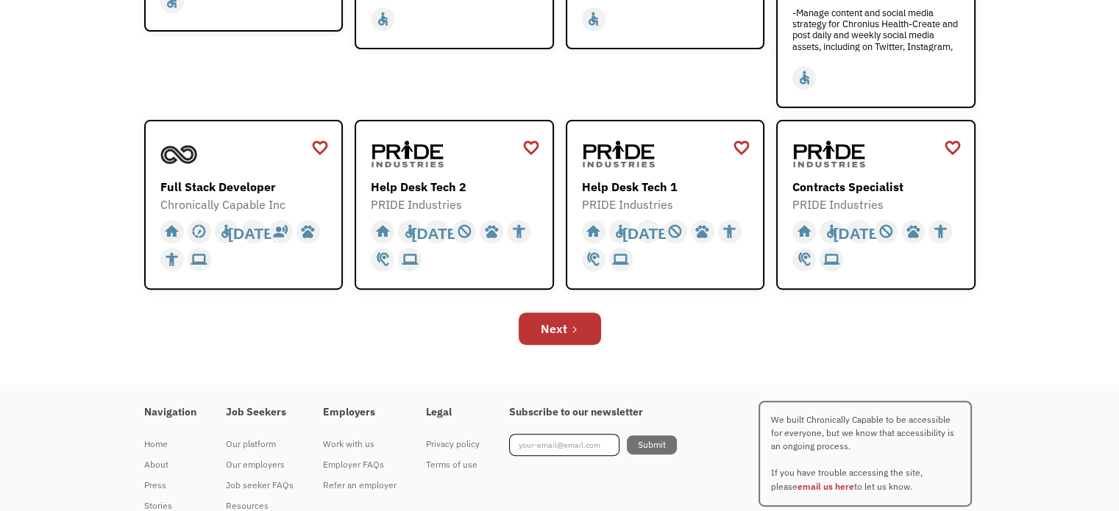
scroll to position [515, 0]
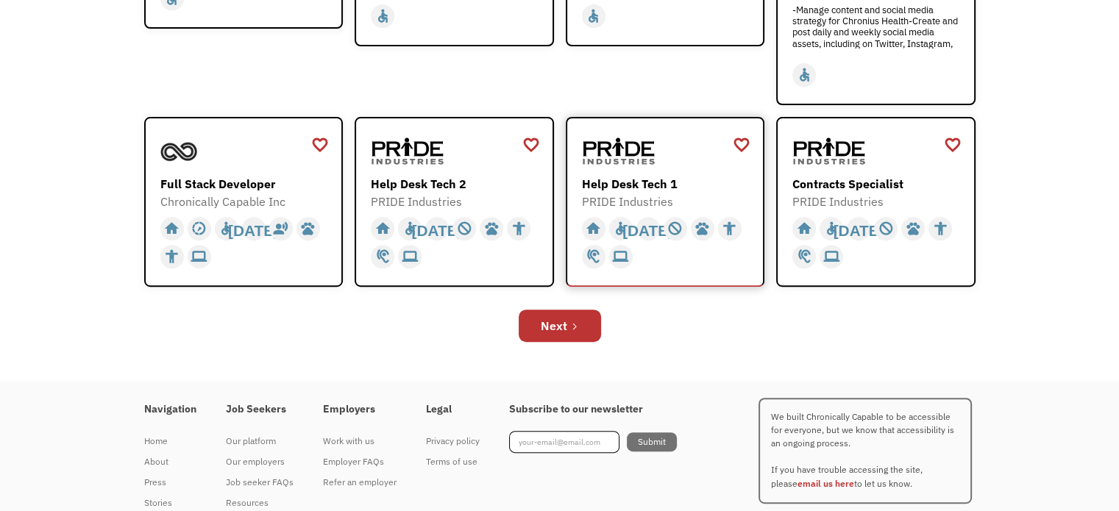
click at [641, 181] on div "Help Desk Tech 1" at bounding box center [667, 184] width 171 height 18
click at [562, 323] on div "Next" at bounding box center [554, 326] width 26 height 18
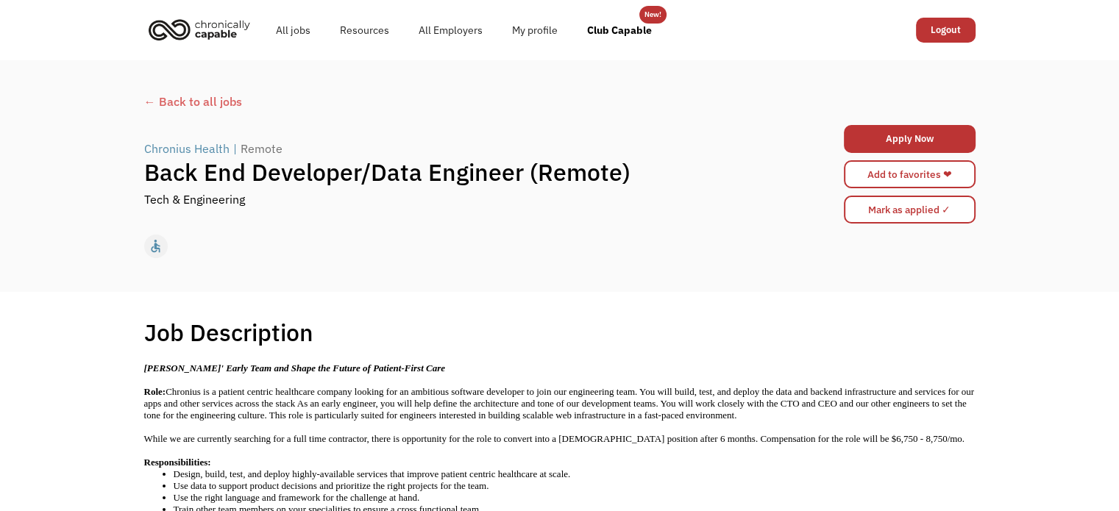
scroll to position [294, 0]
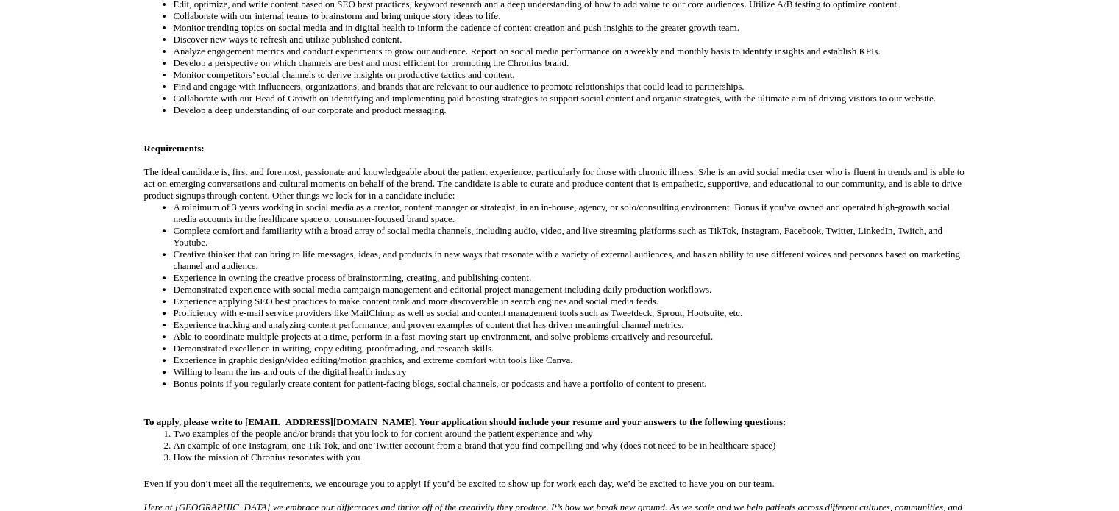
scroll to position [588, 0]
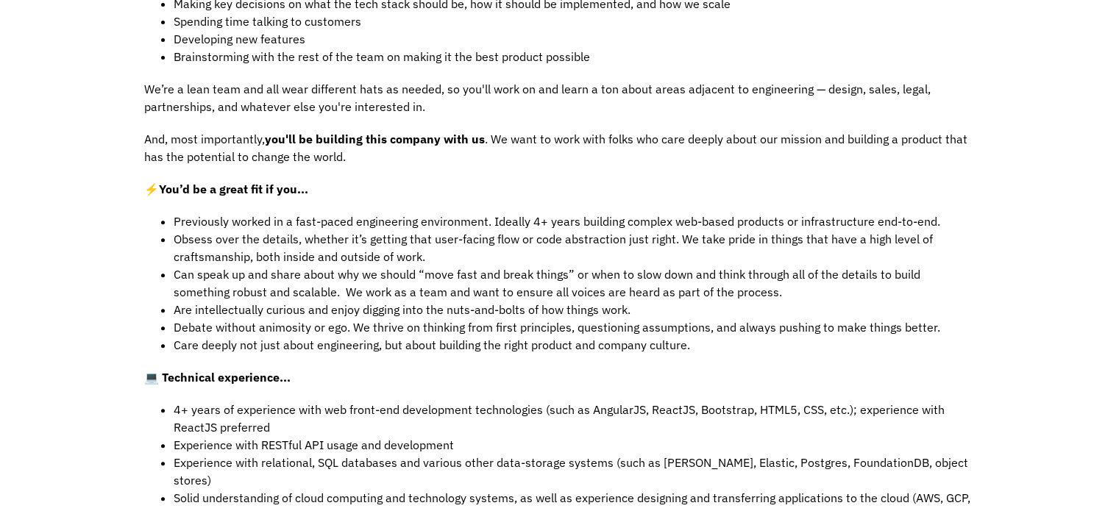
scroll to position [588, 0]
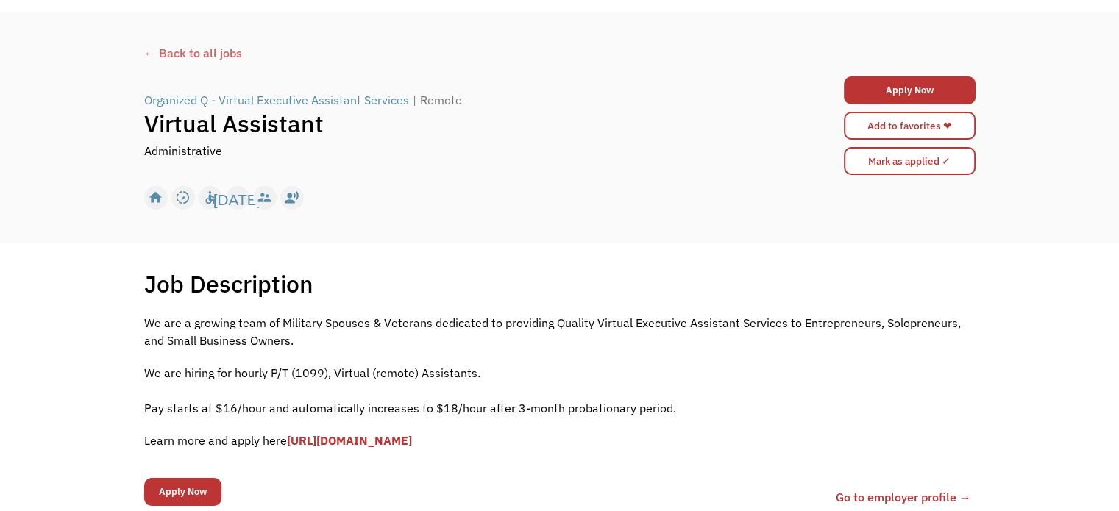
scroll to position [147, 0]
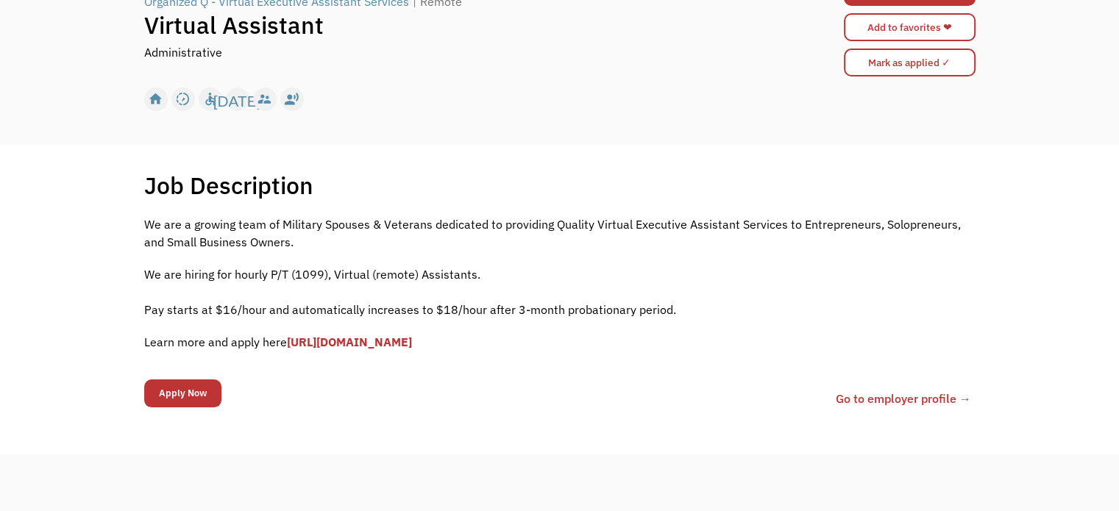
click at [412, 342] on link "[URL][DOMAIN_NAME]" at bounding box center [349, 342] width 125 height 15
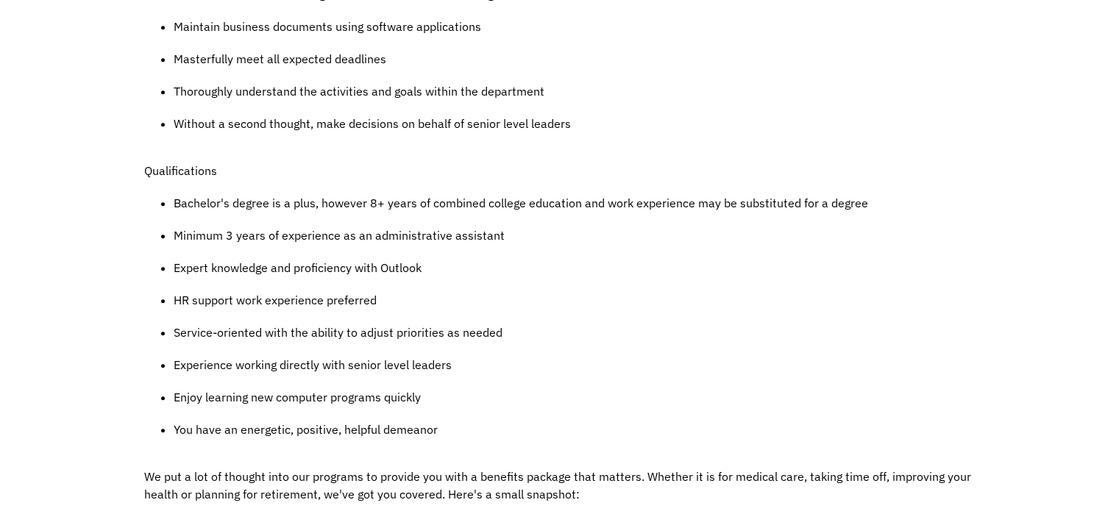
scroll to position [956, 0]
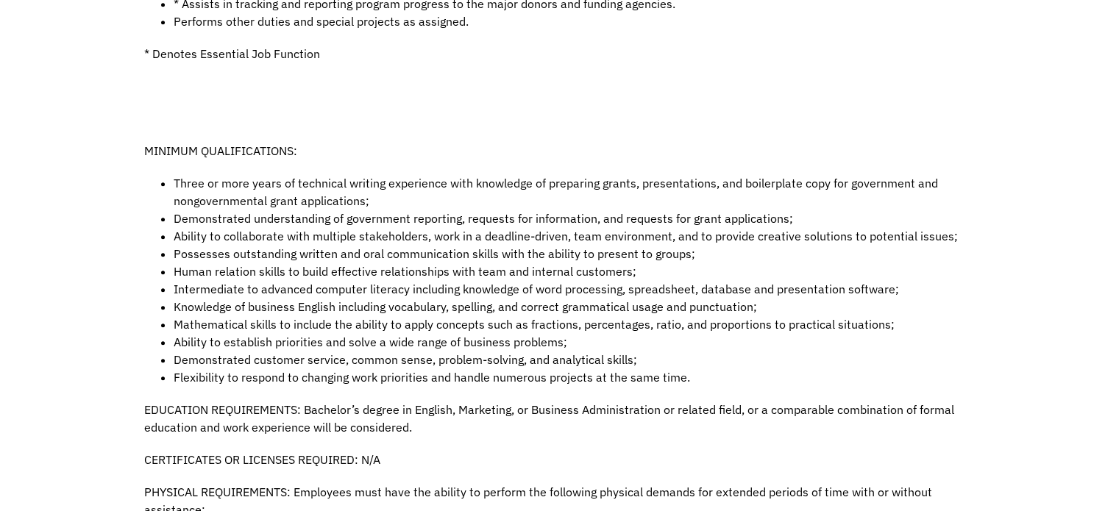
scroll to position [883, 0]
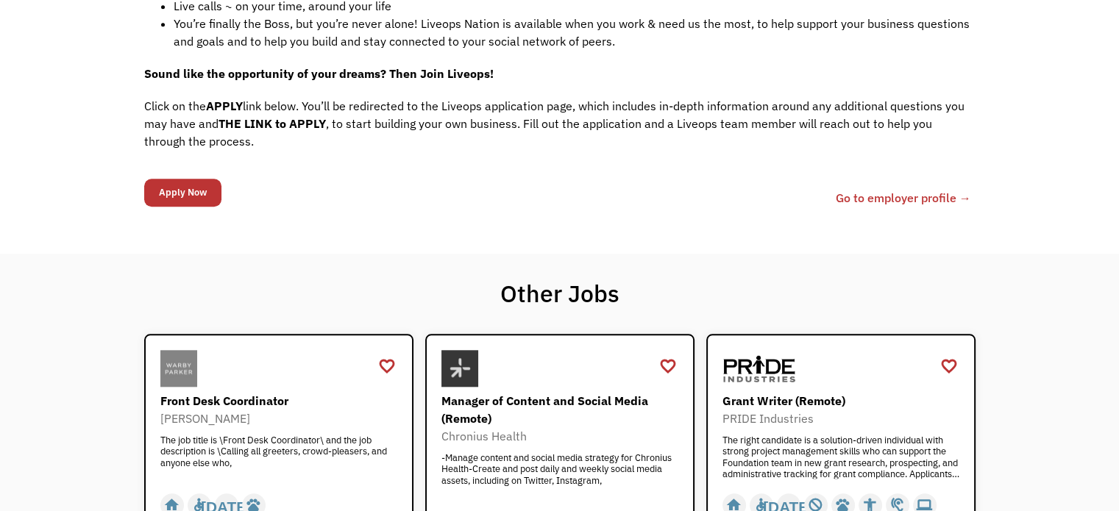
scroll to position [1250, 0]
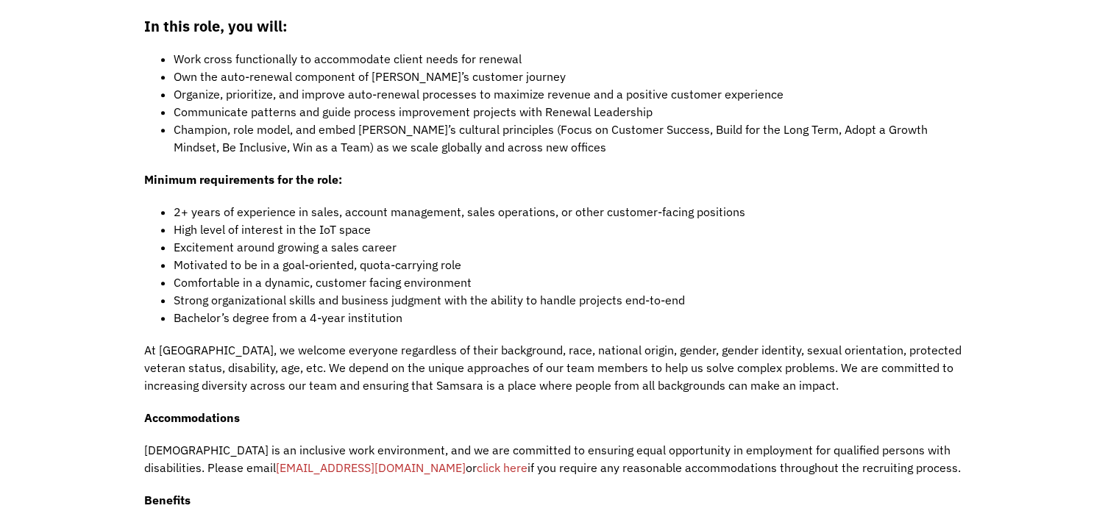
scroll to position [1324, 0]
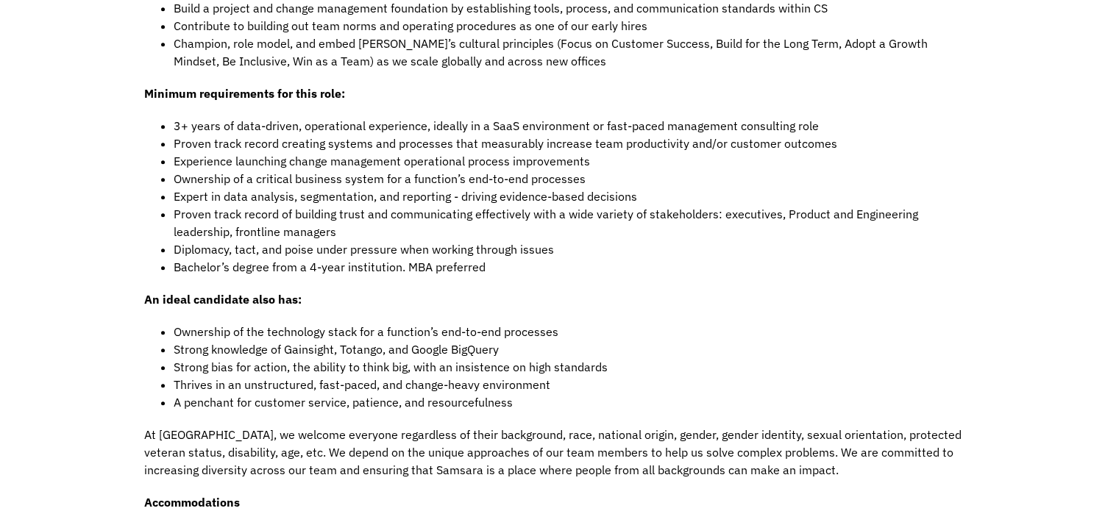
scroll to position [1471, 0]
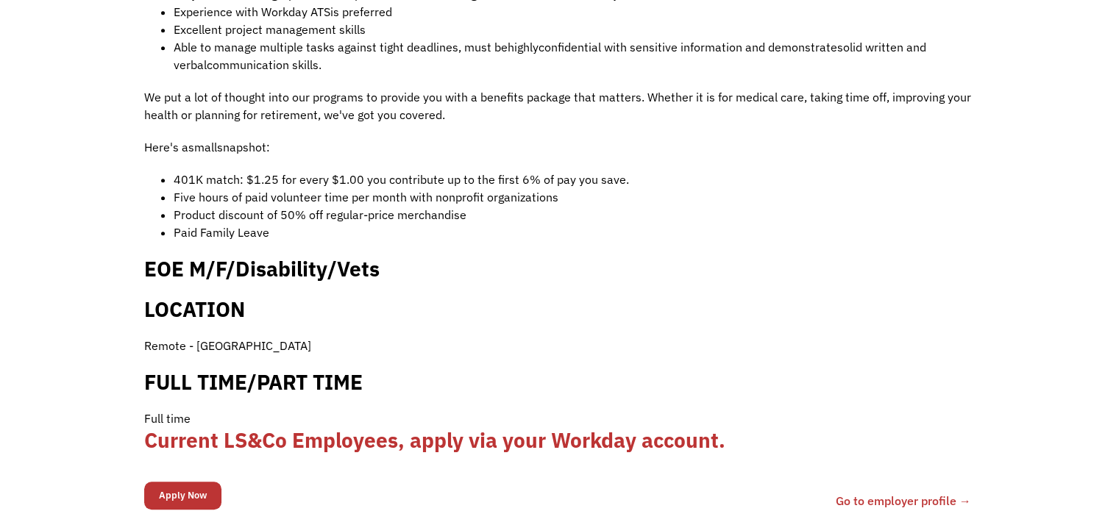
scroll to position [883, 0]
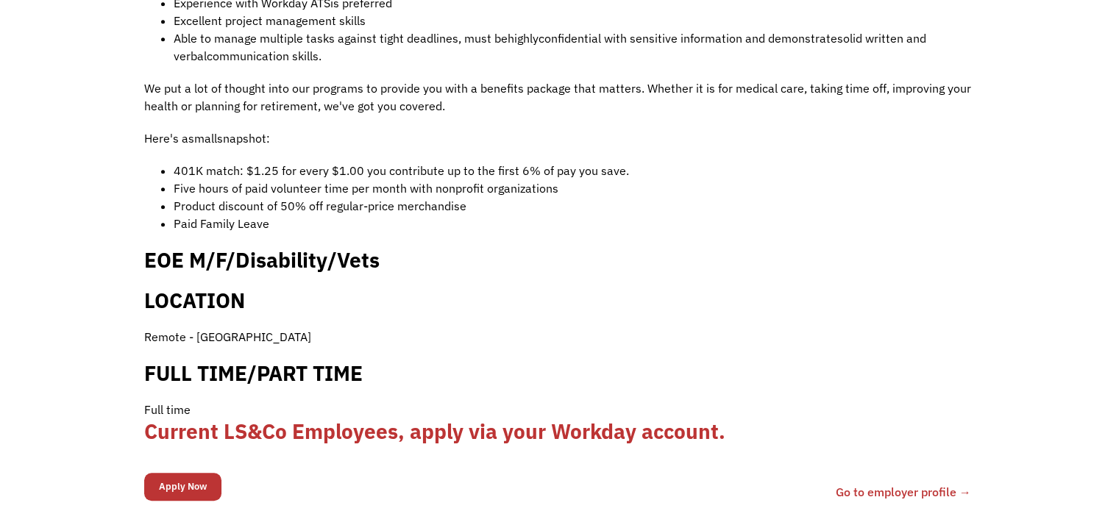
click at [606, 418] on b "Current LS&Co Employees, apply via your Workday account." at bounding box center [434, 431] width 581 height 27
click at [205, 473] on input "Apply Now" at bounding box center [182, 487] width 77 height 28
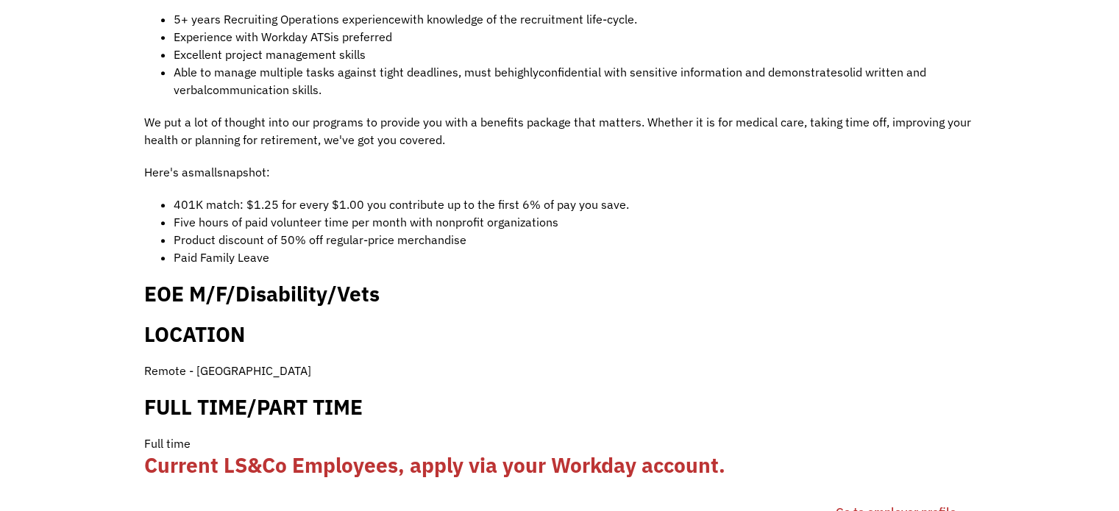
scroll to position [783, 0]
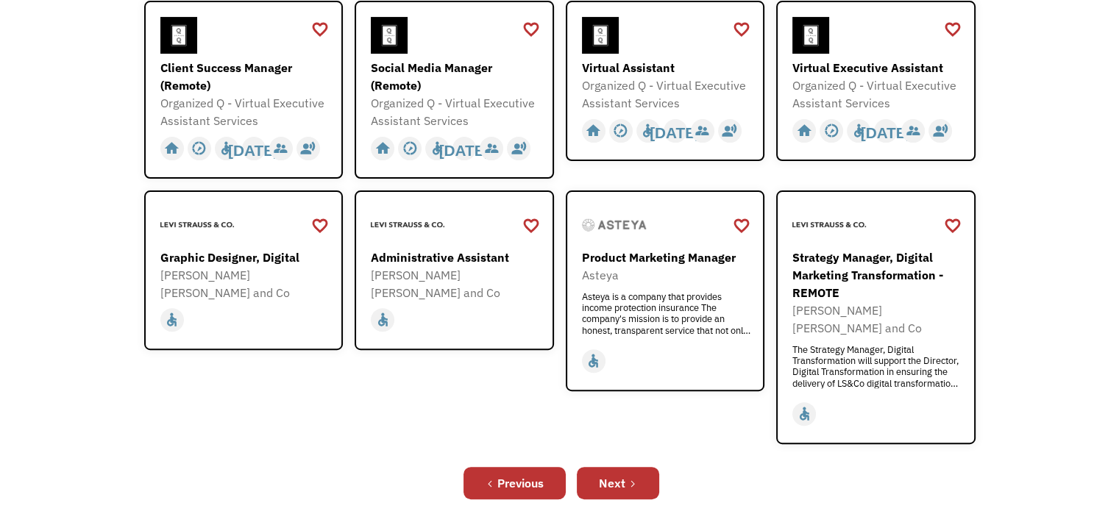
scroll to position [441, 0]
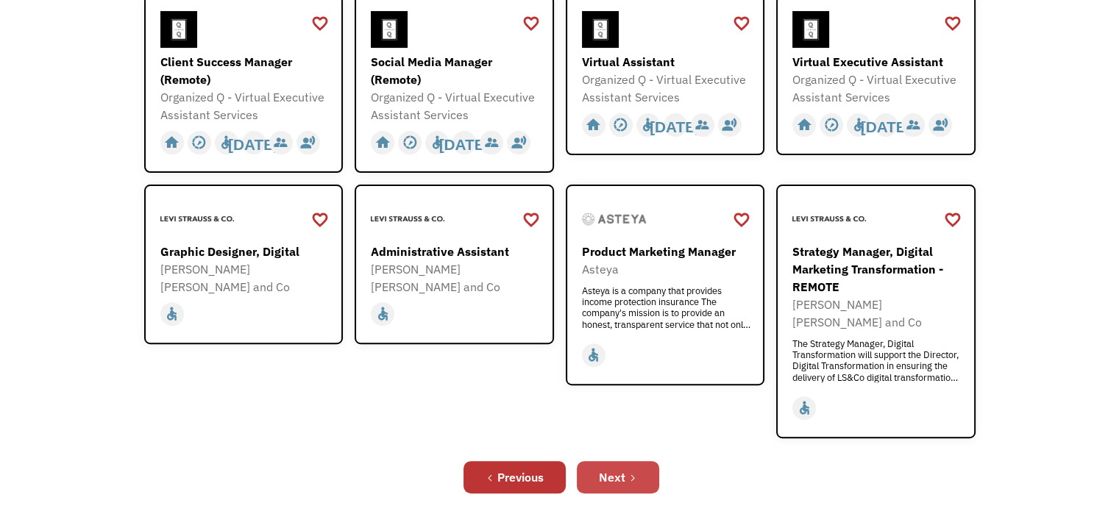
click at [621, 469] on div "Next" at bounding box center [612, 478] width 26 height 18
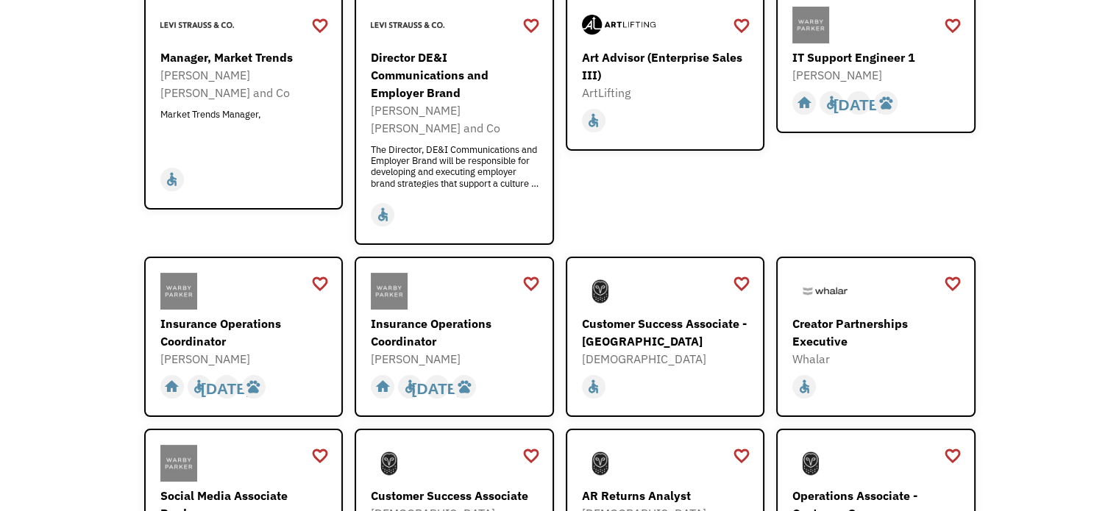
scroll to position [294, 0]
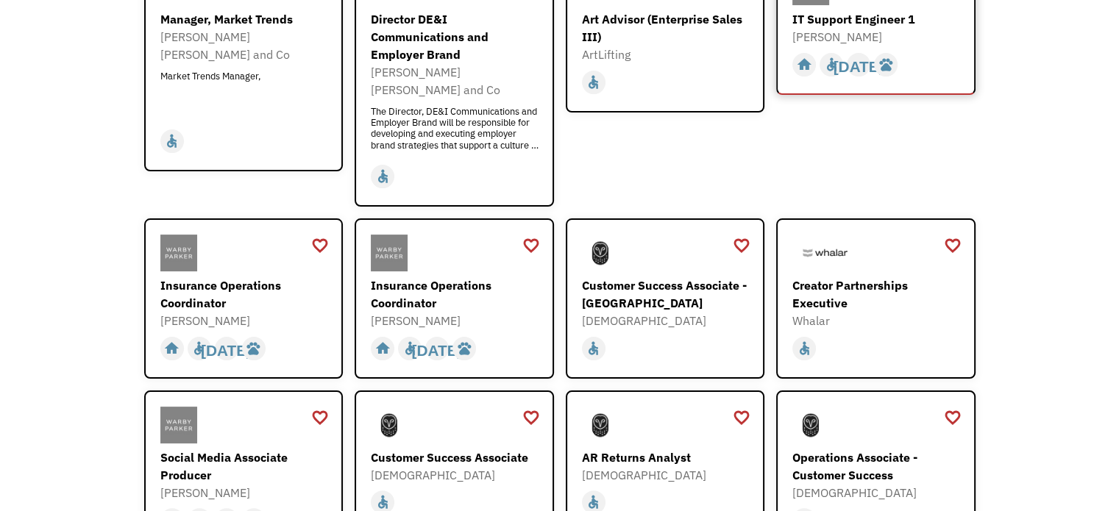
click at [868, 22] on div "IT Support Engineer 1" at bounding box center [877, 19] width 171 height 18
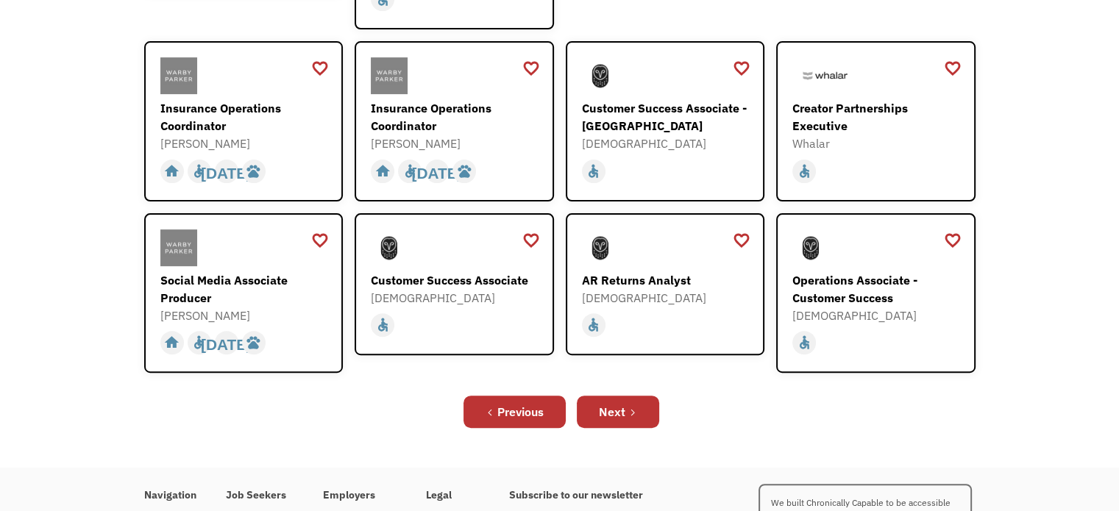
scroll to position [582, 0]
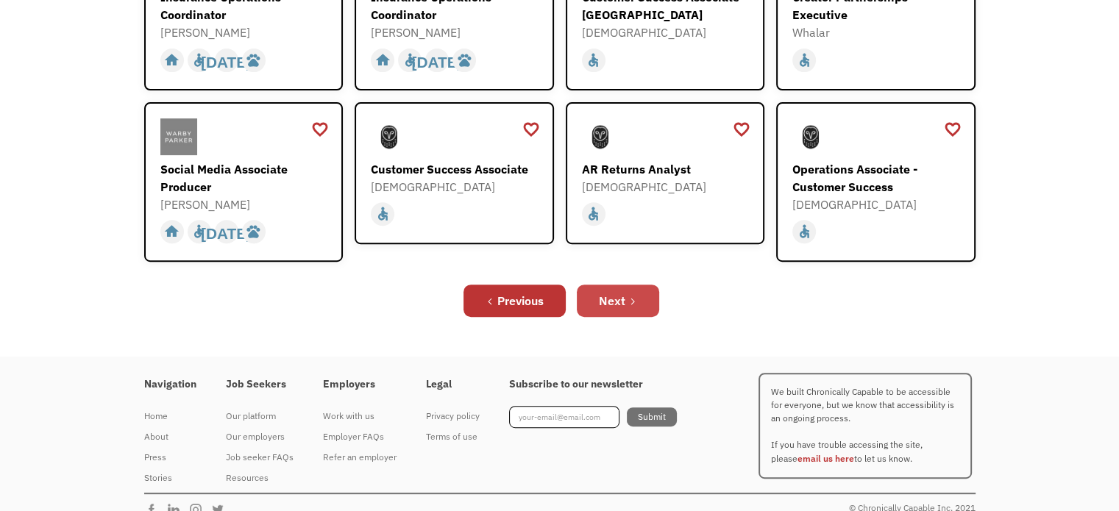
click at [634, 297] on icon "Next Page" at bounding box center [632, 301] width 9 height 9
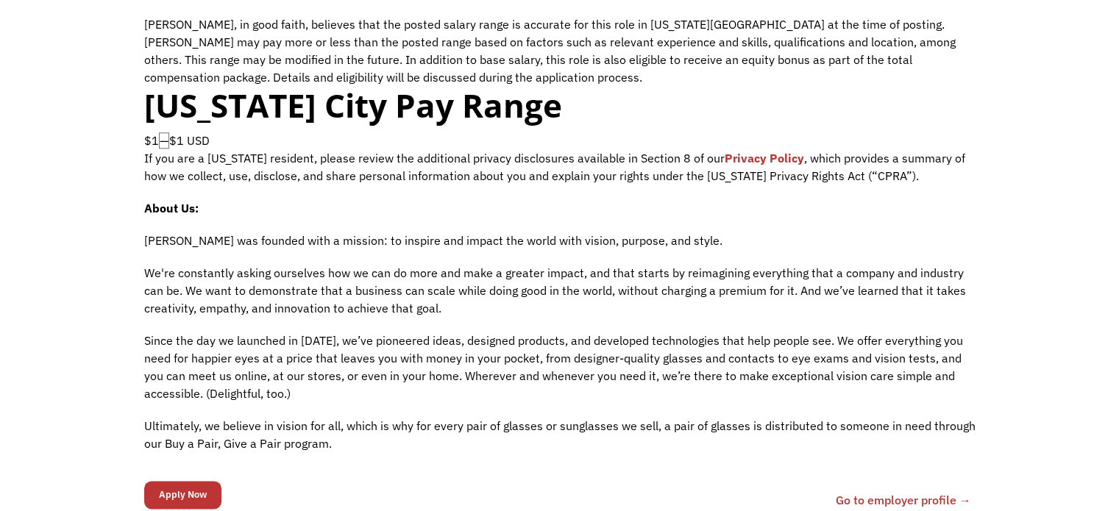
scroll to position [1692, 0]
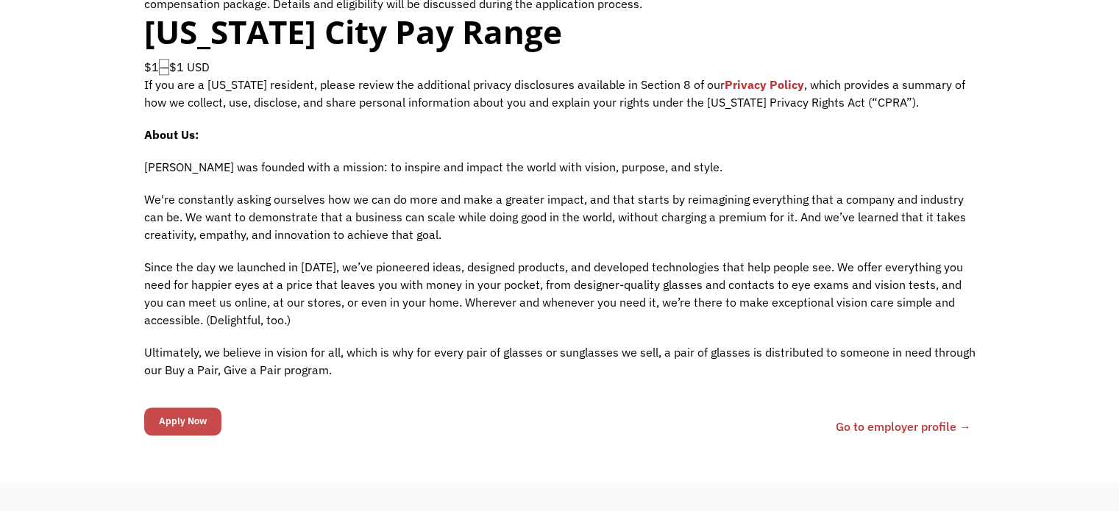
click at [193, 421] on input "Apply Now" at bounding box center [182, 421] width 77 height 28
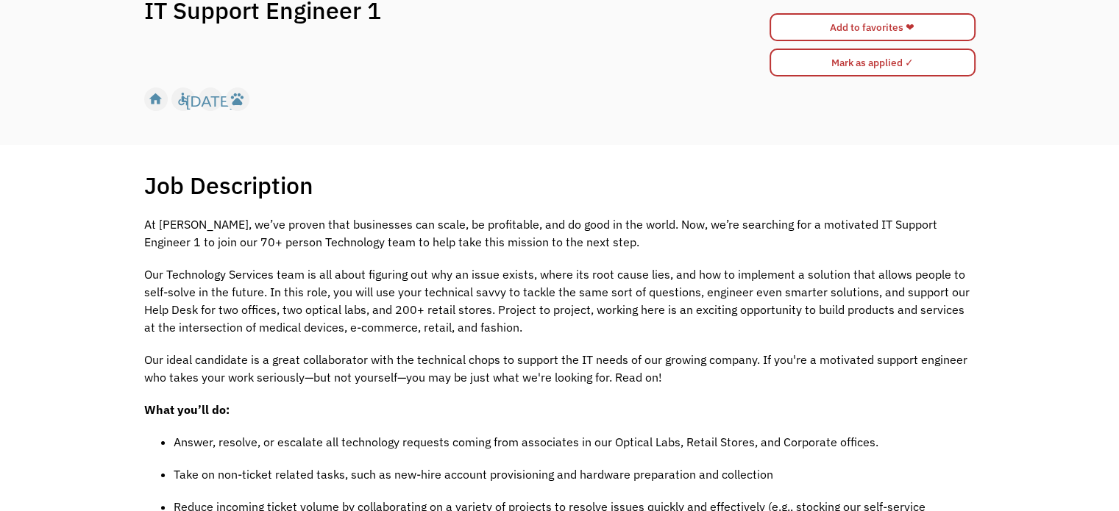
scroll to position [0, 0]
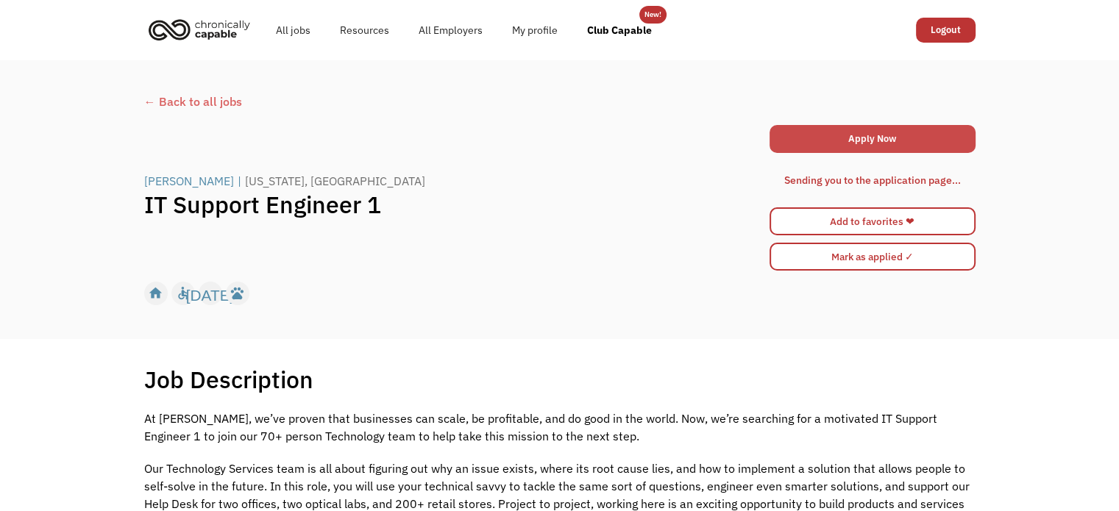
click at [877, 135] on link "Apply Now" at bounding box center [872, 139] width 206 height 28
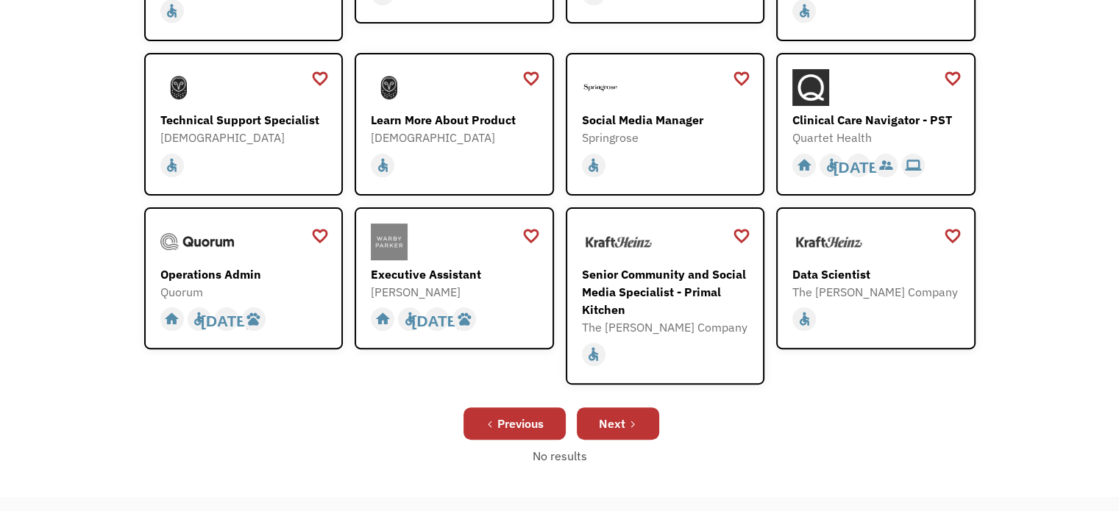
scroll to position [368, 0]
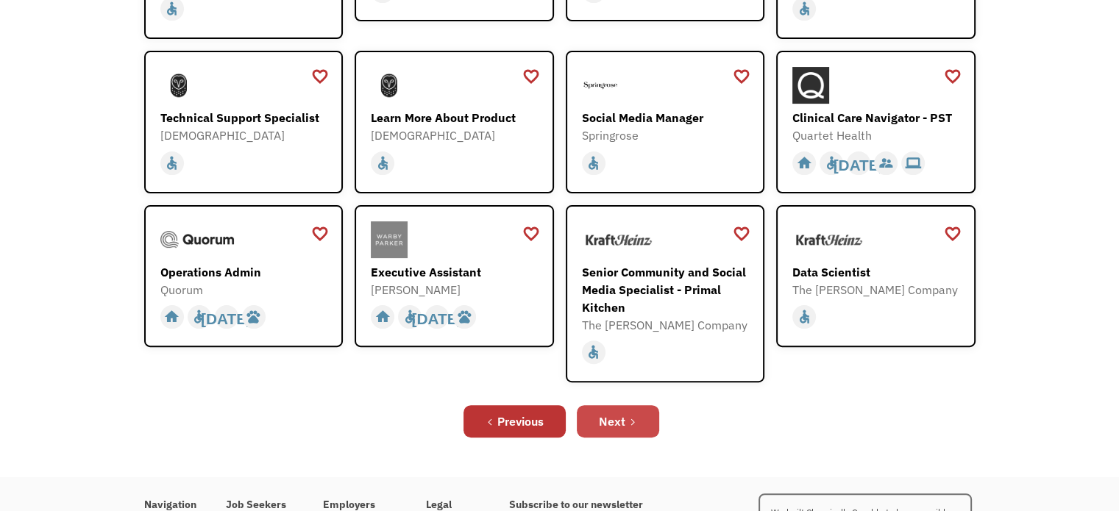
click at [619, 415] on div "Next" at bounding box center [612, 422] width 26 height 18
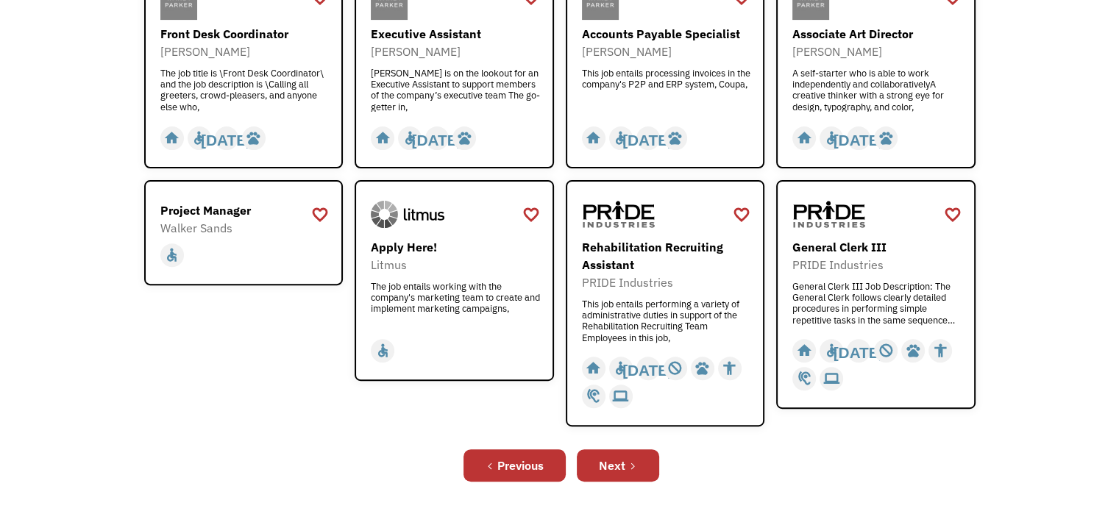
scroll to position [368, 0]
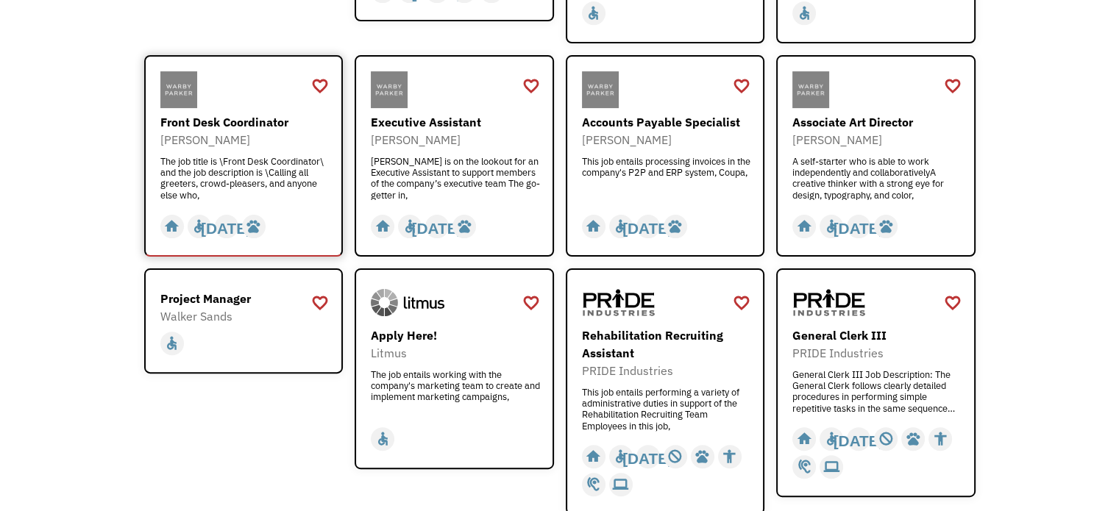
click at [208, 117] on div "Front Desk Coordinator" at bounding box center [245, 122] width 171 height 18
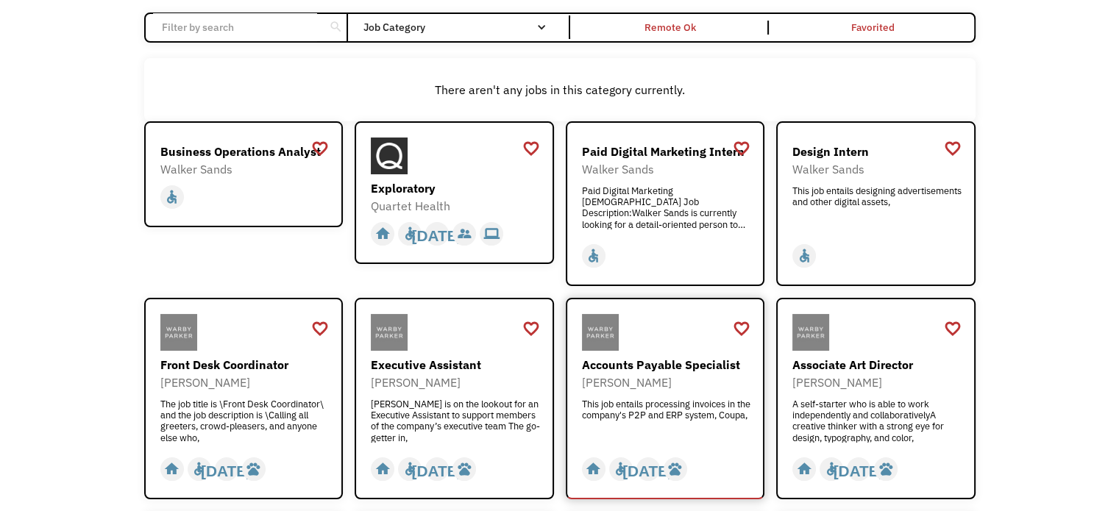
scroll to position [0, 0]
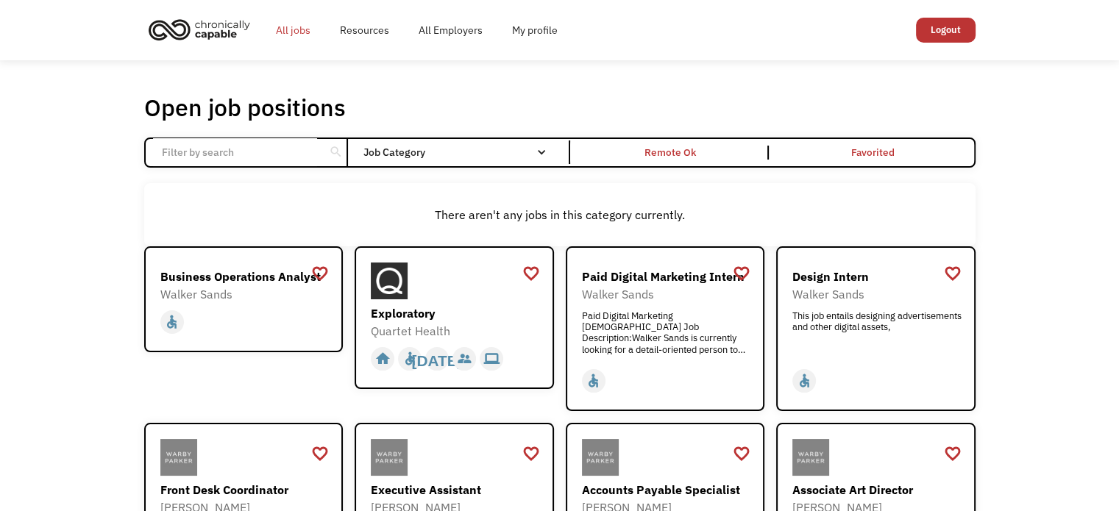
click at [297, 26] on link "All jobs" at bounding box center [293, 30] width 64 height 47
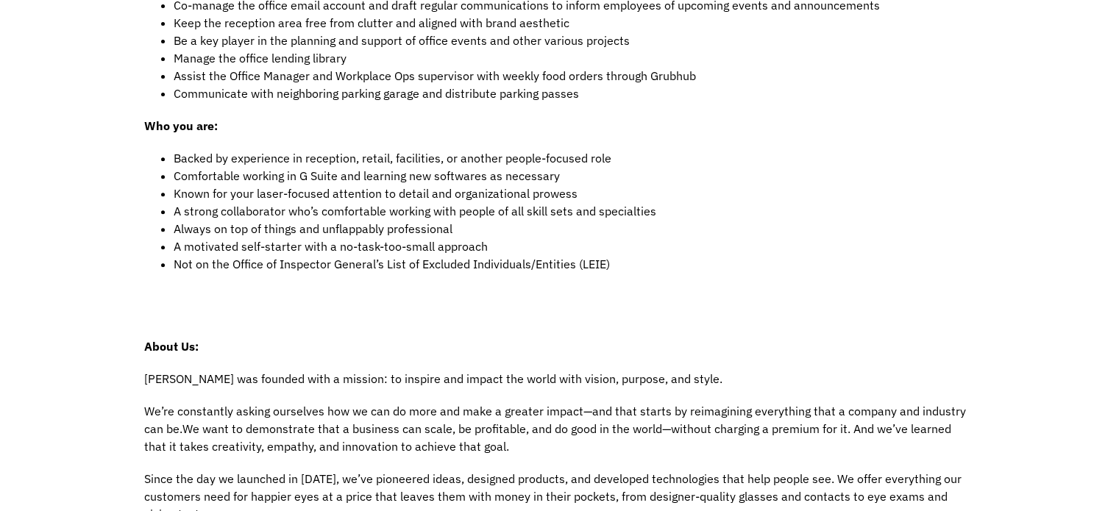
scroll to position [294, 0]
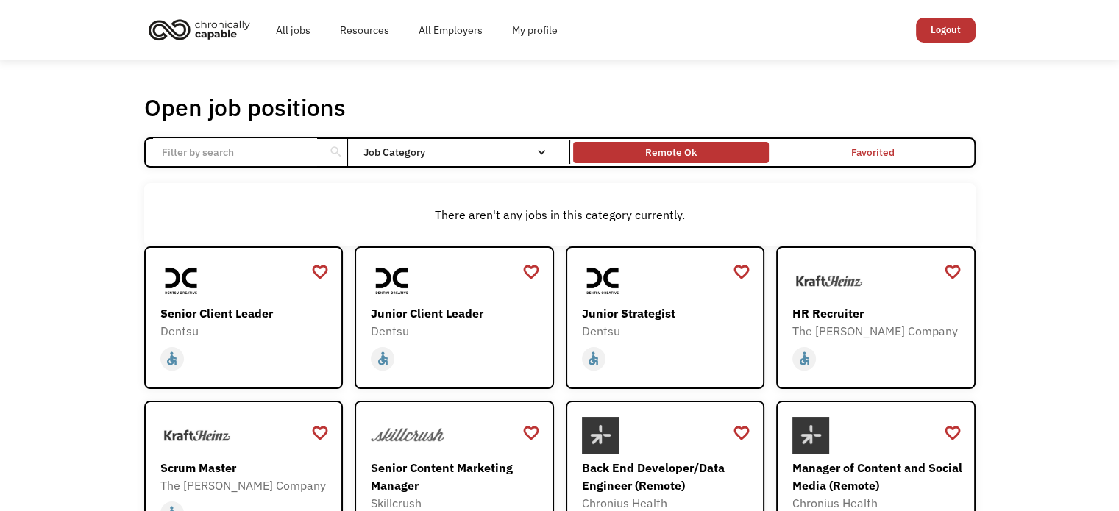
click at [680, 147] on div "Remote Ok" at bounding box center [670, 152] width 51 height 18
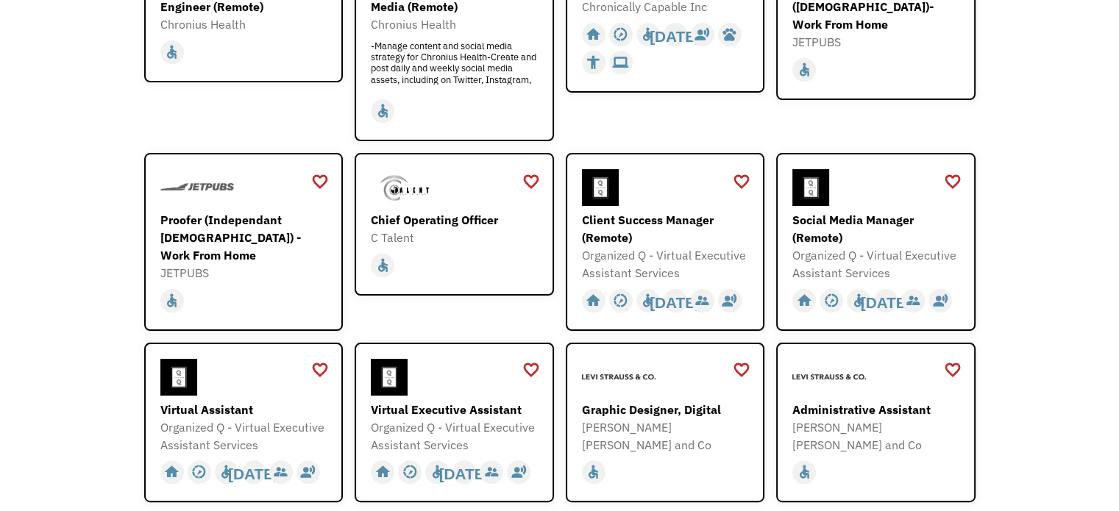
scroll to position [294, 0]
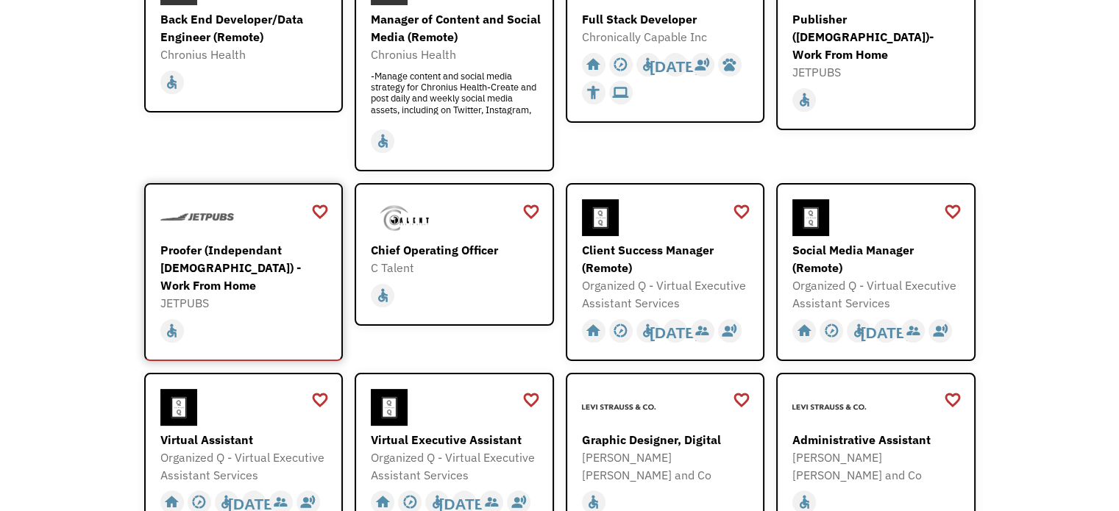
click at [277, 253] on div "Proofer (Independant [DEMOGRAPHIC_DATA]) - Work From Home" at bounding box center [245, 267] width 171 height 53
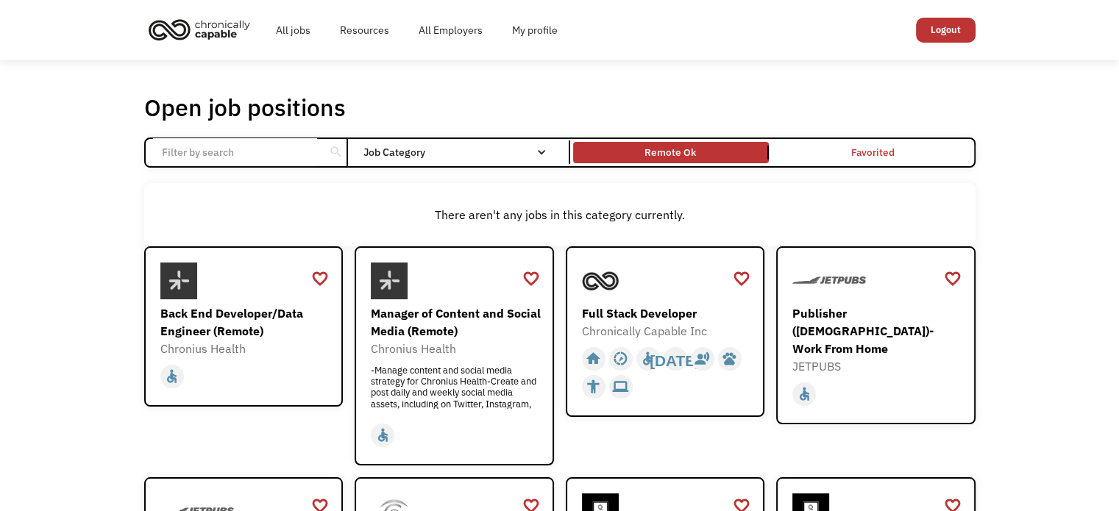
click at [205, 23] on img "home" at bounding box center [199, 29] width 110 height 32
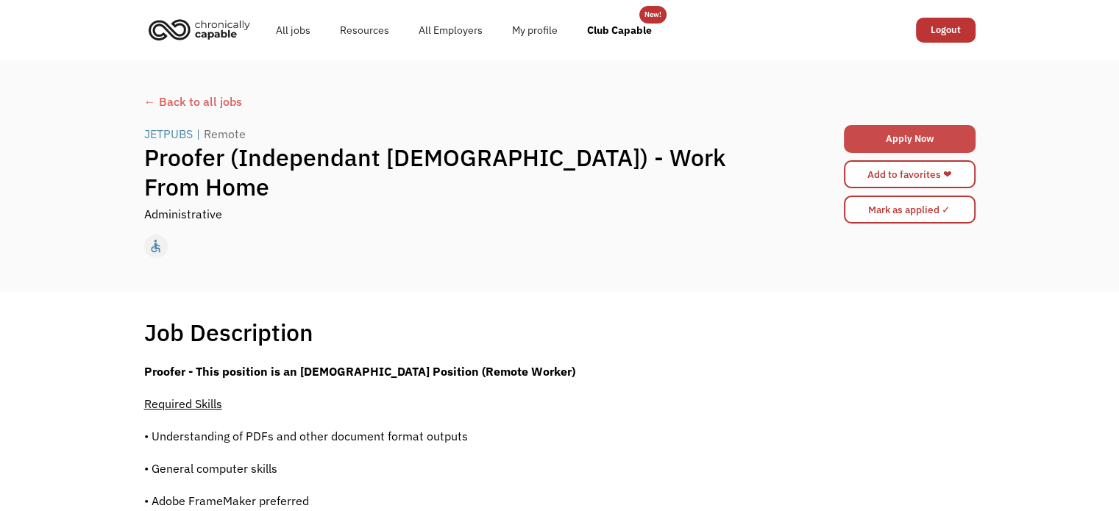
click at [930, 132] on link "Apply Now" at bounding box center [910, 139] width 132 height 28
click at [935, 140] on link "Apply Now" at bounding box center [910, 139] width 132 height 28
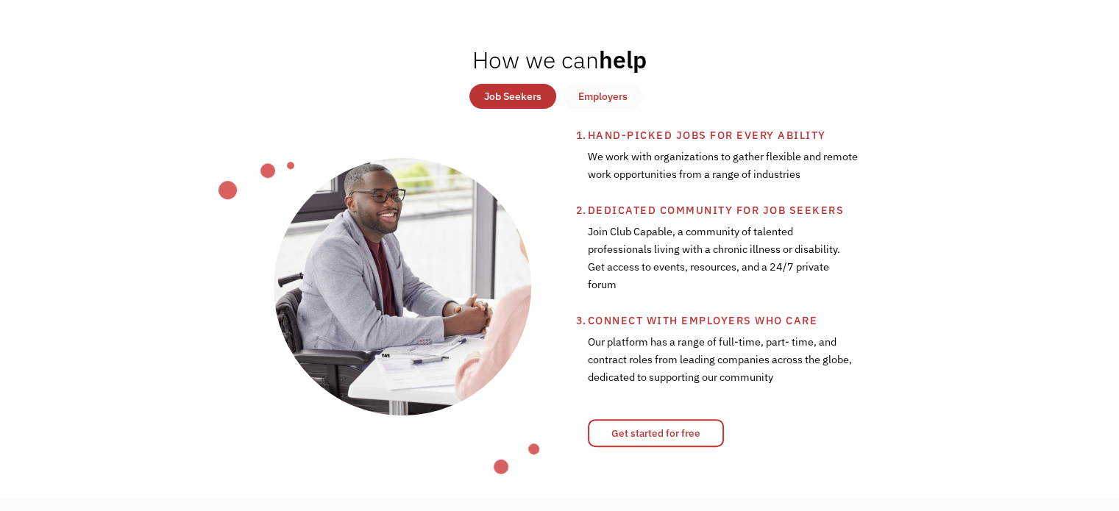
scroll to position [515, 0]
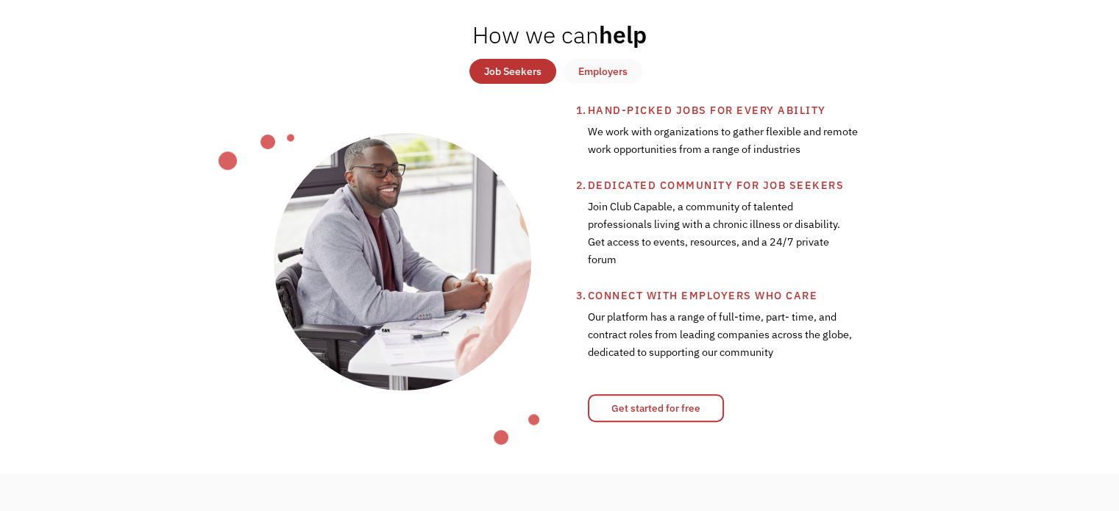
click at [618, 68] on div "Employers" at bounding box center [602, 72] width 49 height 18
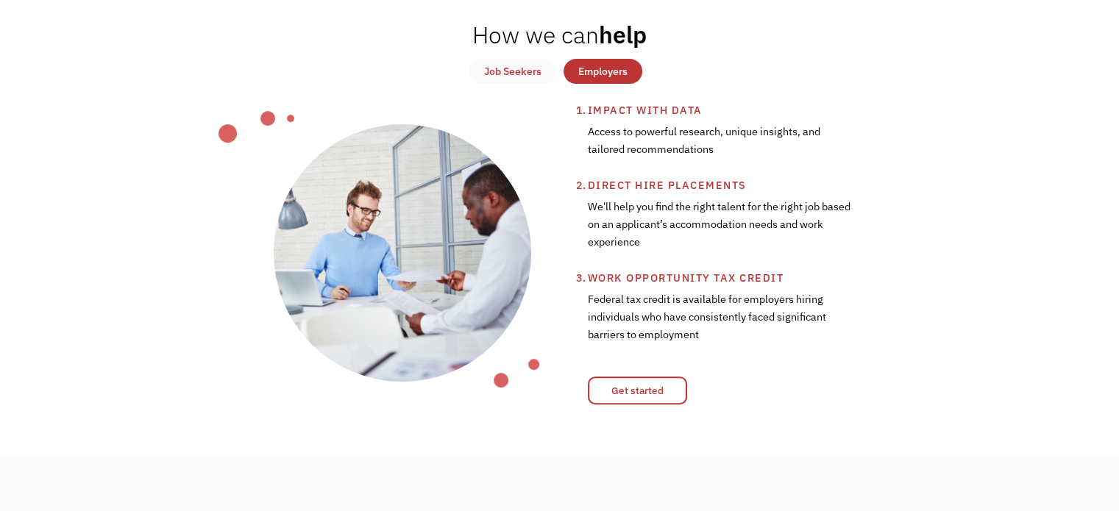
click at [523, 70] on div "Job Seekers" at bounding box center [512, 72] width 57 height 18
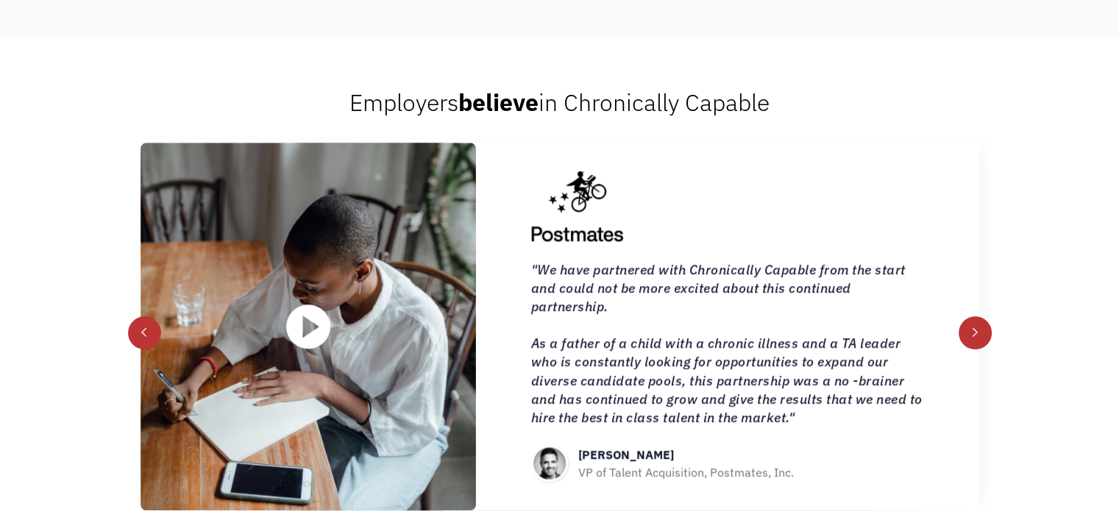
scroll to position [1545, 0]
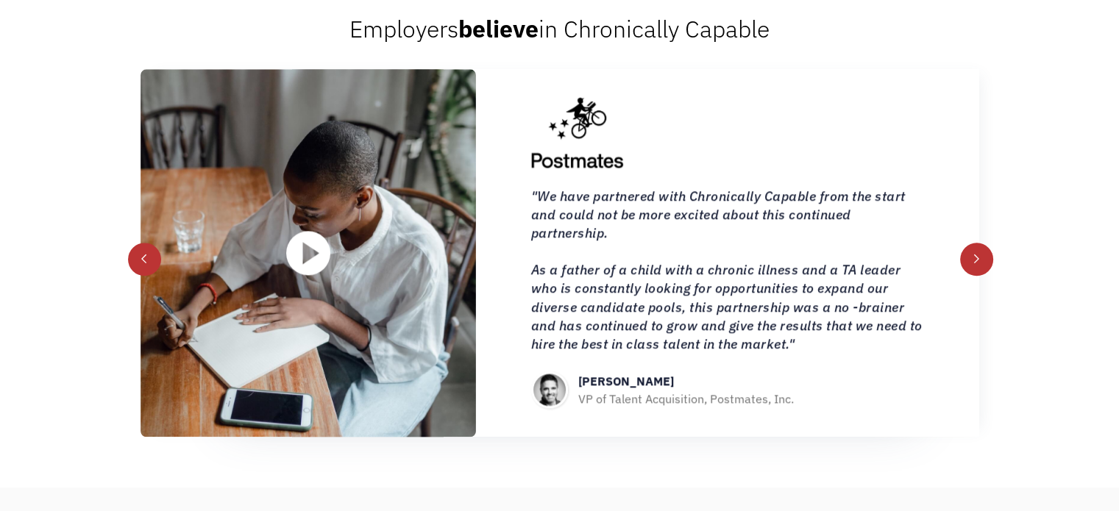
click at [974, 249] on div "next slide" at bounding box center [976, 259] width 33 height 33
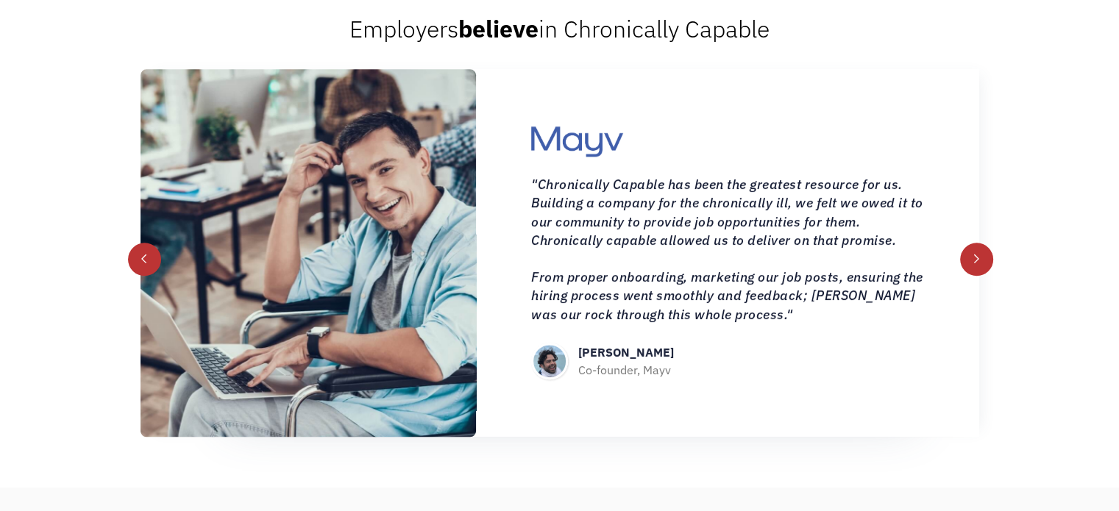
click at [974, 249] on div "next slide" at bounding box center [976, 259] width 33 height 33
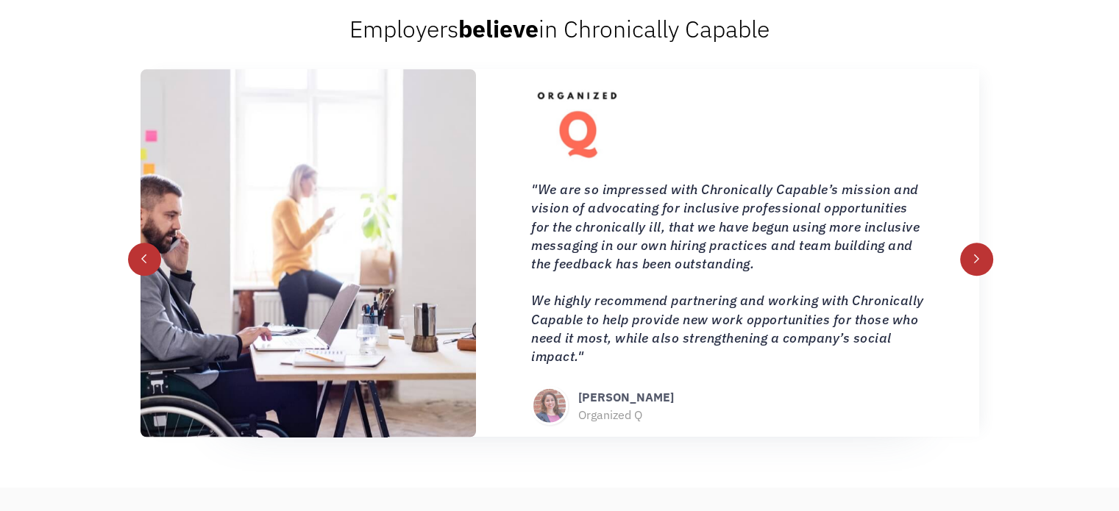
click at [974, 249] on div "next slide" at bounding box center [976, 259] width 33 height 33
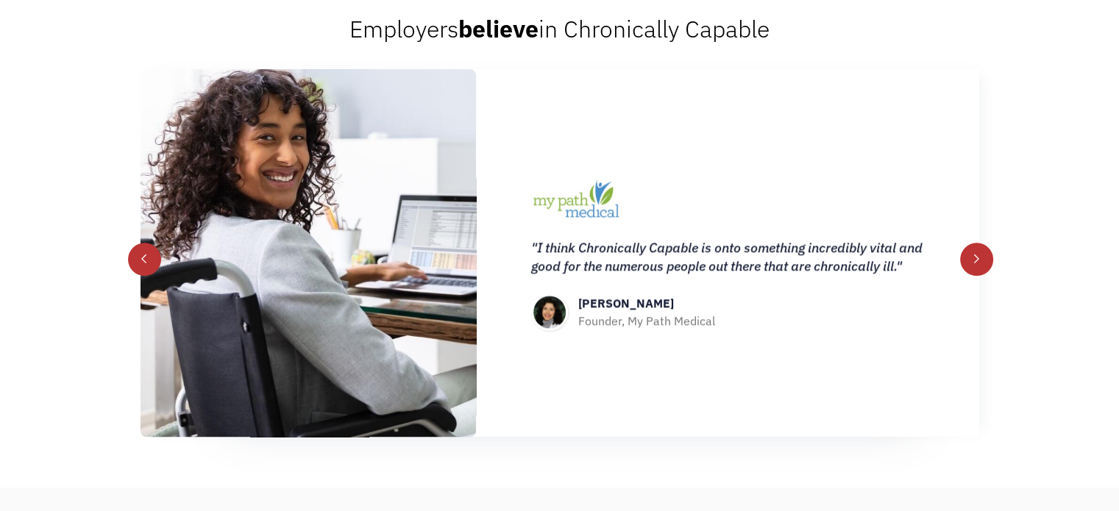
click at [974, 249] on div "next slide" at bounding box center [976, 259] width 33 height 33
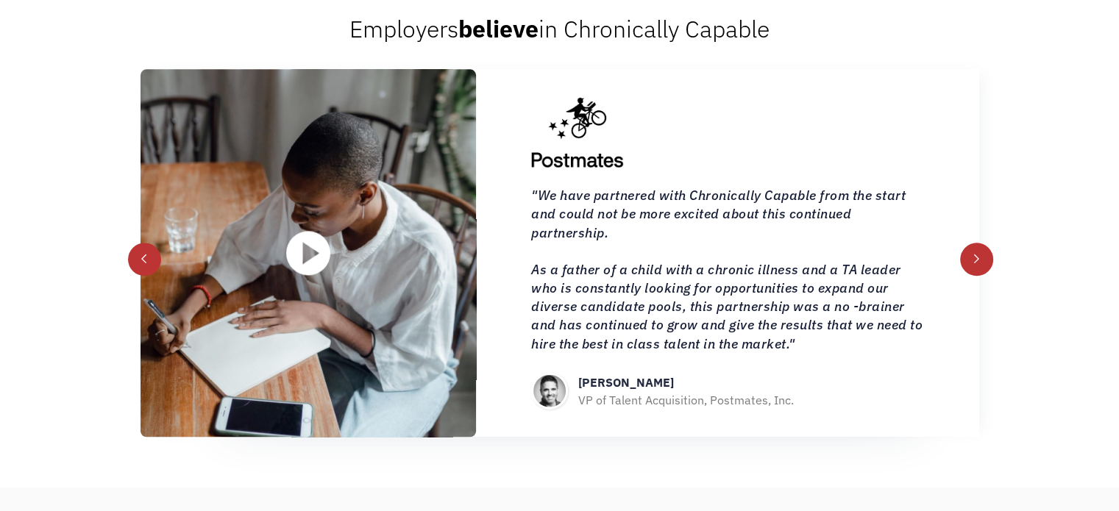
click at [974, 249] on div "next slide" at bounding box center [976, 259] width 33 height 33
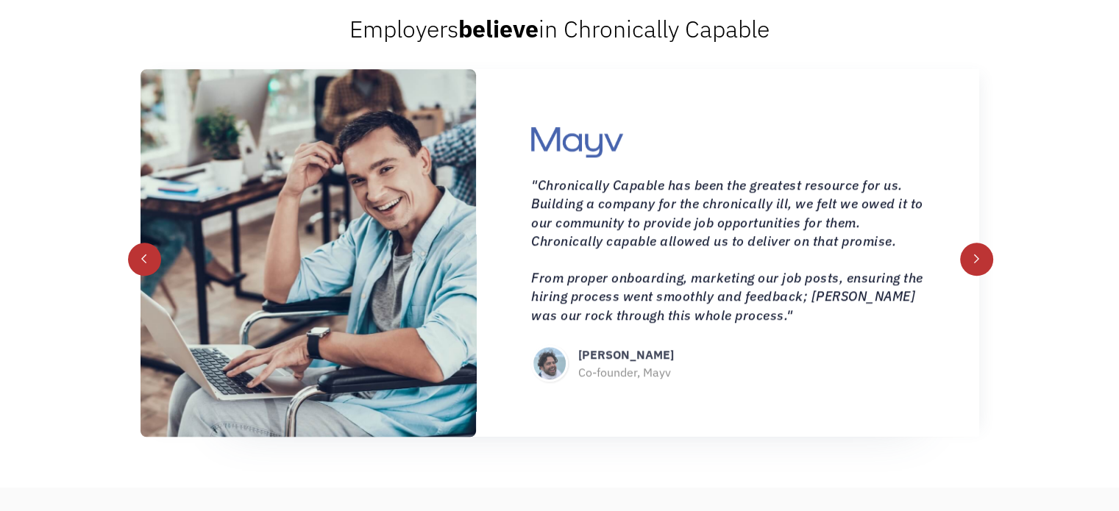
click at [974, 249] on div "next slide" at bounding box center [976, 259] width 33 height 33
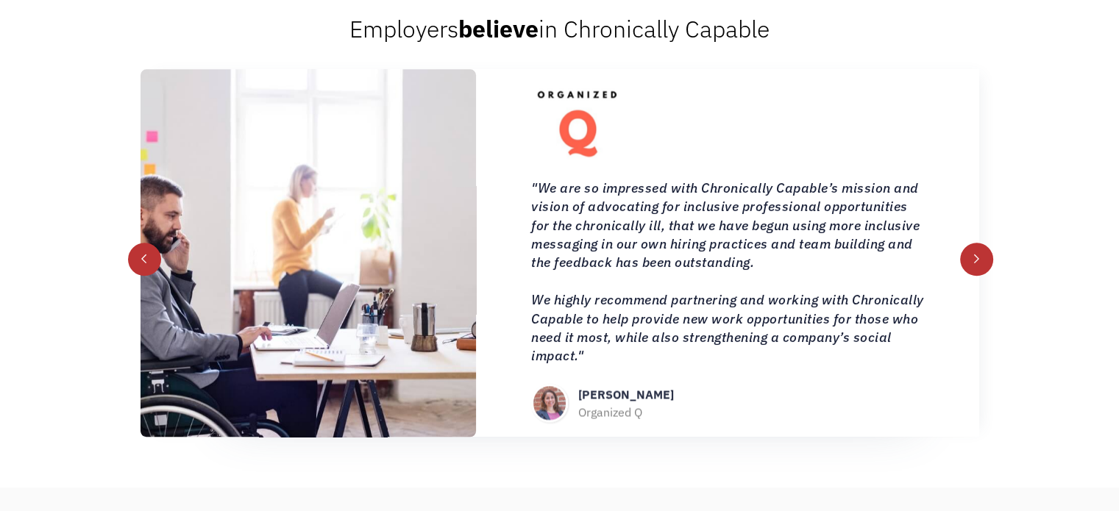
click at [974, 249] on div "next slide" at bounding box center [976, 259] width 33 height 33
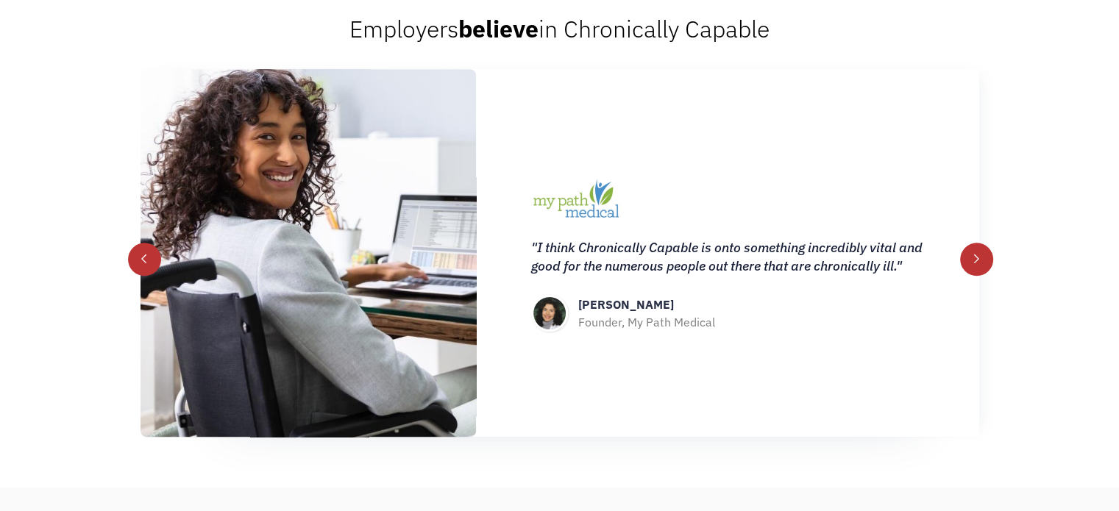
click at [974, 249] on div "next slide" at bounding box center [976, 259] width 33 height 33
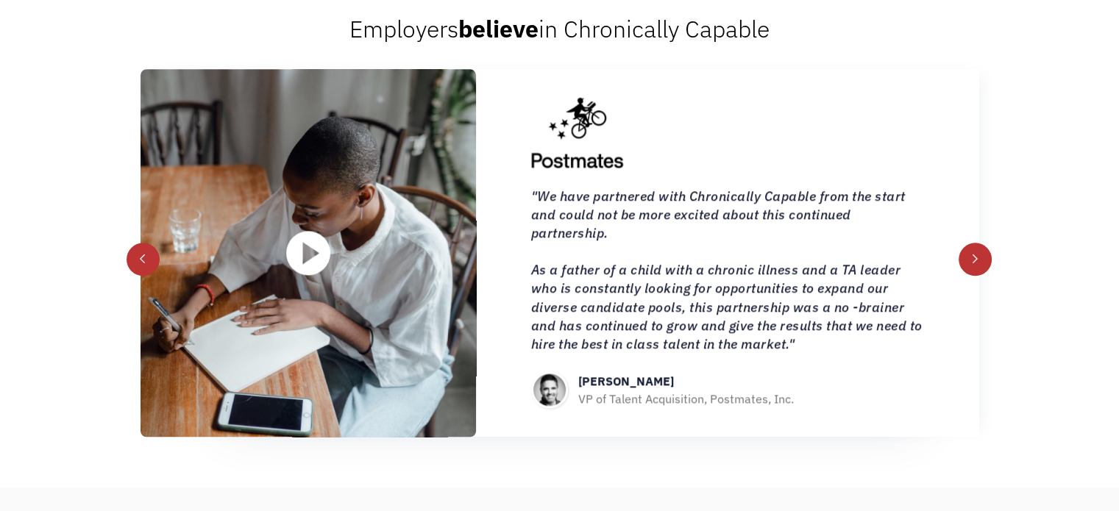
click at [140, 255] on div "previous slide" at bounding box center [143, 259] width 10 height 10
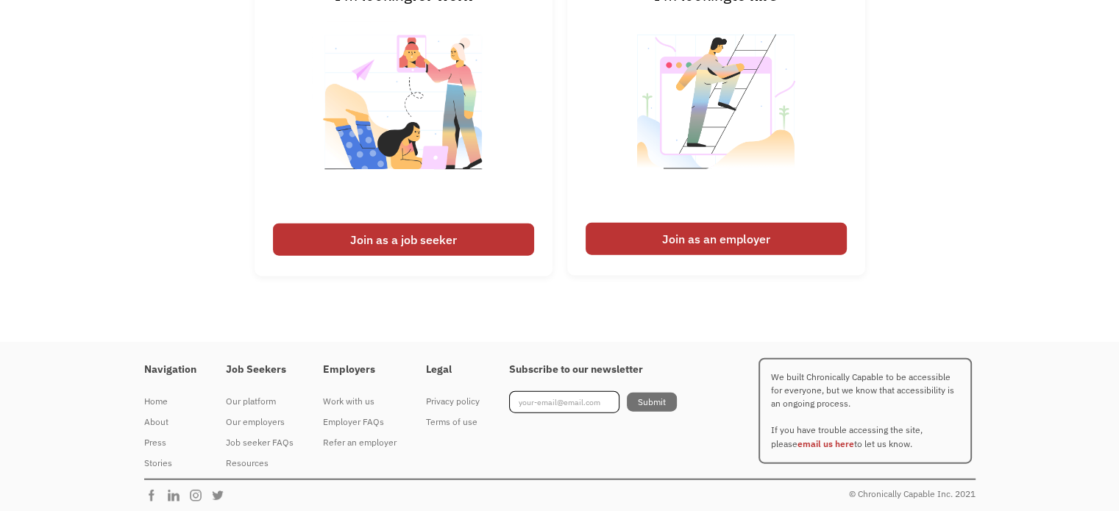
scroll to position [3502, 0]
